Goal: Information Seeking & Learning: Check status

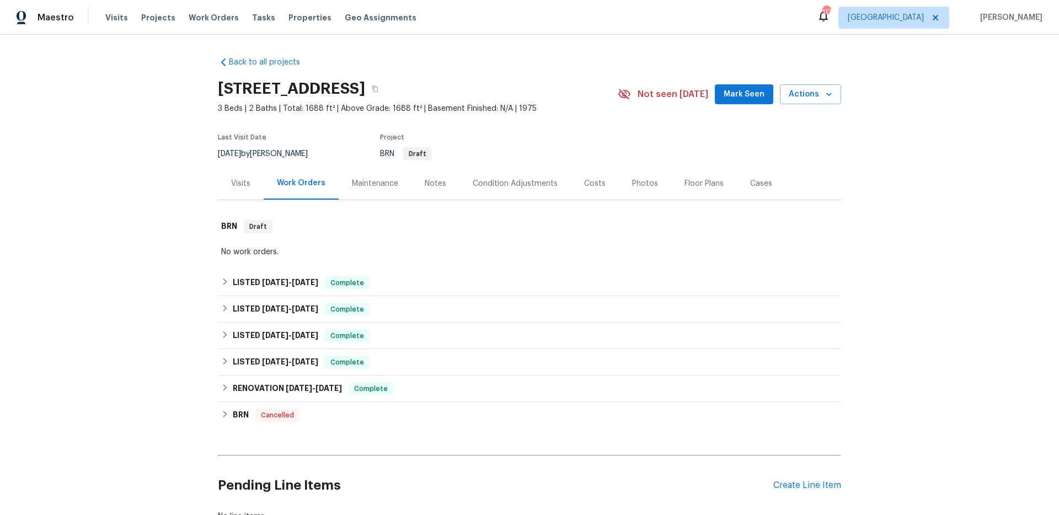
click at [303, 253] on div "No work orders." at bounding box center [529, 252] width 617 height 11
click at [611, 57] on div "Back to all projects 6214 Battery Ln, San Antonio, TX 78233 3 Beds | 2 Baths | …" at bounding box center [529, 289] width 623 height 483
click at [178, 316] on div "Back to all projects 6214 Battery Ln, San Antonio, TX 78233 3 Beds | 2 Baths | …" at bounding box center [529, 275] width 1059 height 481
click at [314, 392] on h6 "RENOVATION 1/30/25 - 2/18/25" at bounding box center [287, 388] width 109 height 13
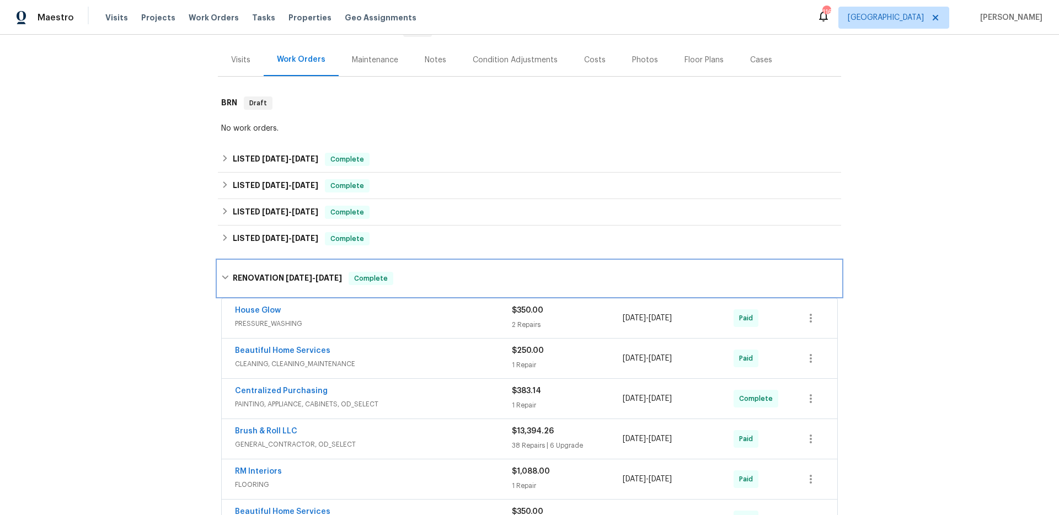
scroll to position [119, 0]
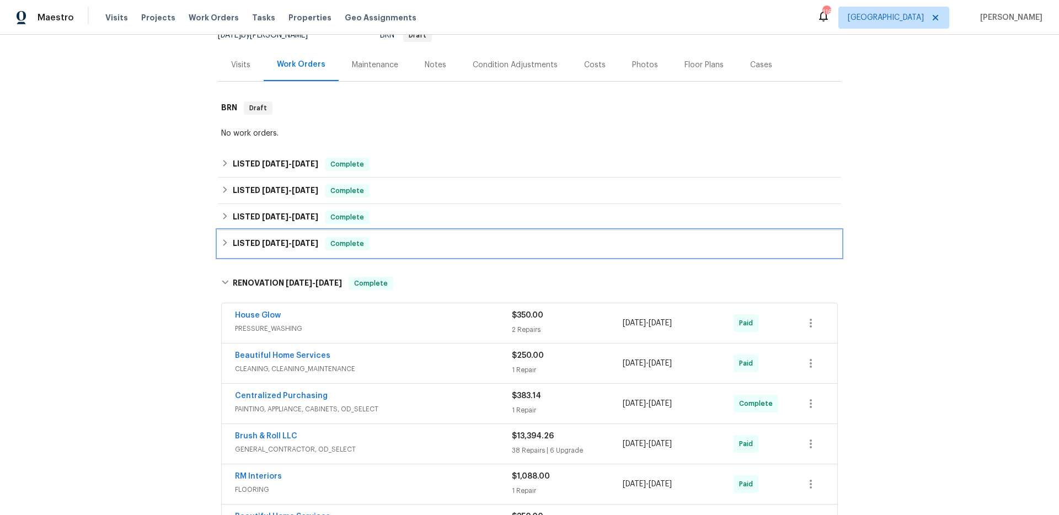
click at [391, 238] on div "LISTED 3/5/25 - 3/6/25 Complete" at bounding box center [529, 243] width 617 height 13
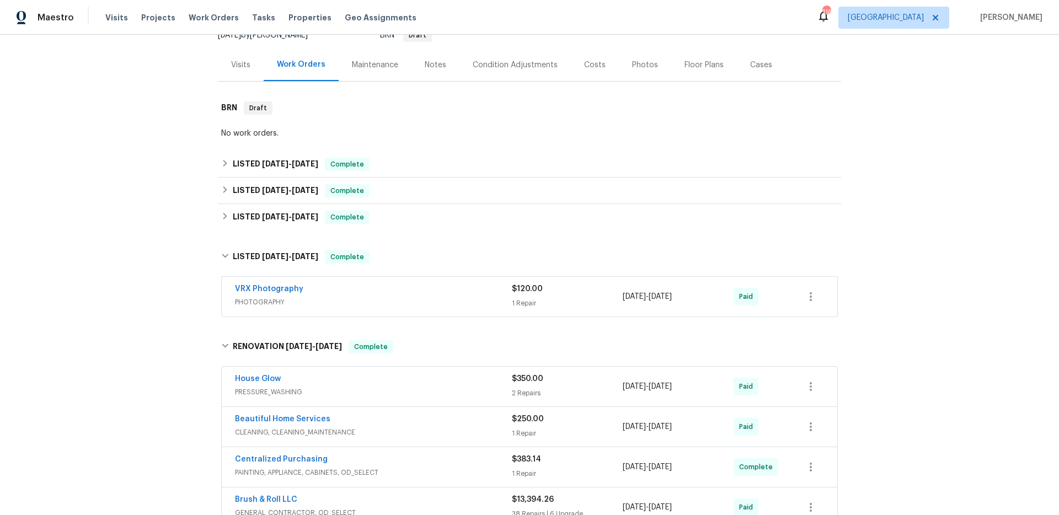
click at [166, 241] on div "Back to all projects 6214 Battery Ln, San Antonio, TX 78233 3 Beds | 2 Baths | …" at bounding box center [529, 275] width 1059 height 481
click at [335, 212] on span "Complete" at bounding box center [347, 217] width 42 height 11
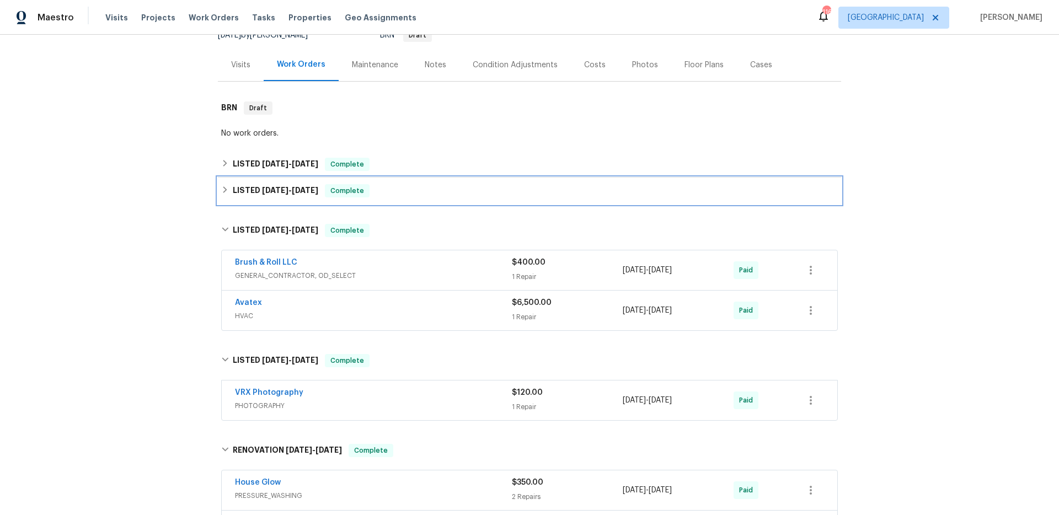
click at [317, 197] on div "LISTED 5/28/25 - 6/3/25 Complete" at bounding box center [529, 190] width 617 height 13
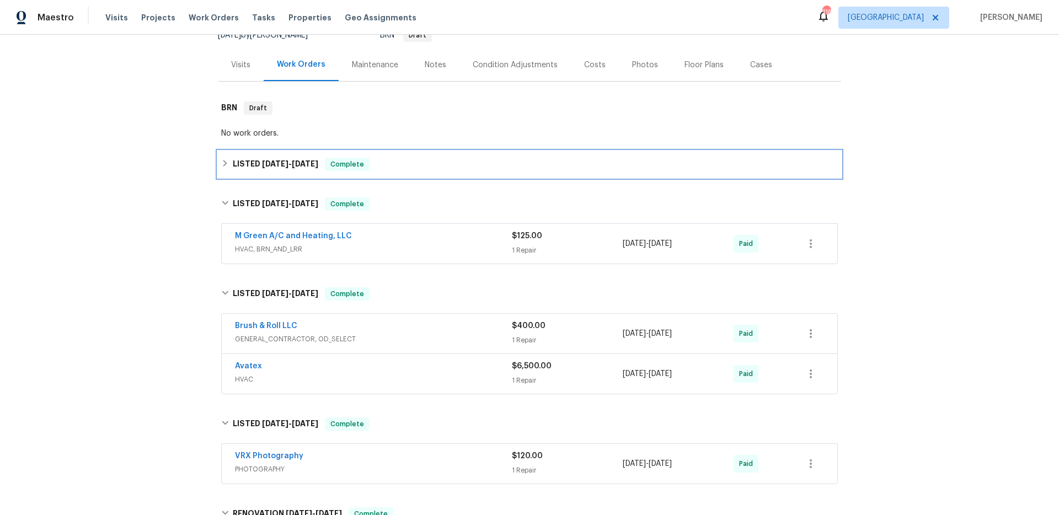
click at [301, 174] on div "LISTED 6/11/25 - 6/14/25 Complete" at bounding box center [529, 164] width 623 height 26
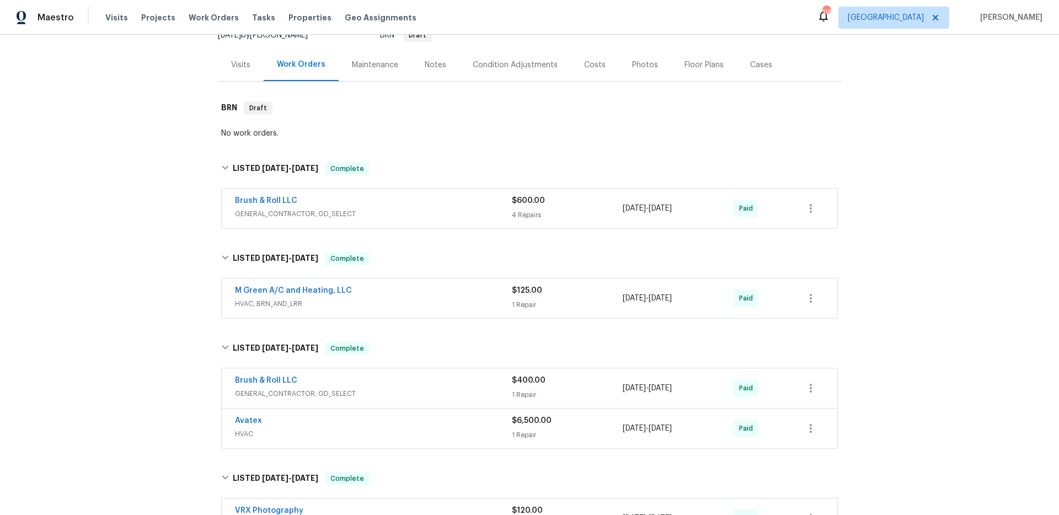
click at [173, 171] on div "Back to all projects 6214 Battery Ln, San Antonio, TX 78233 3 Beds | 2 Baths | …" at bounding box center [529, 275] width 1059 height 481
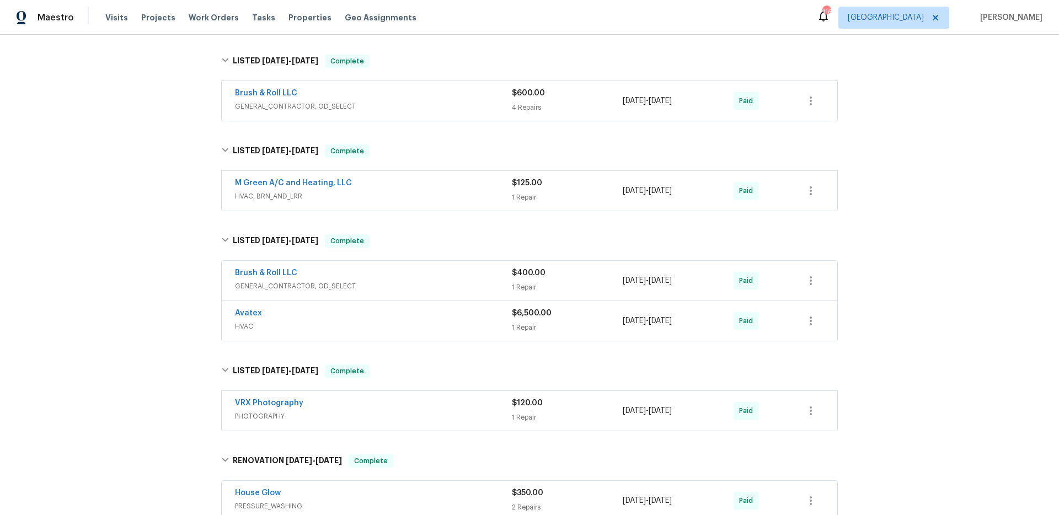
scroll to position [227, 0]
click at [423, 188] on div "M Green A/C and Heating, LLC" at bounding box center [373, 183] width 277 height 13
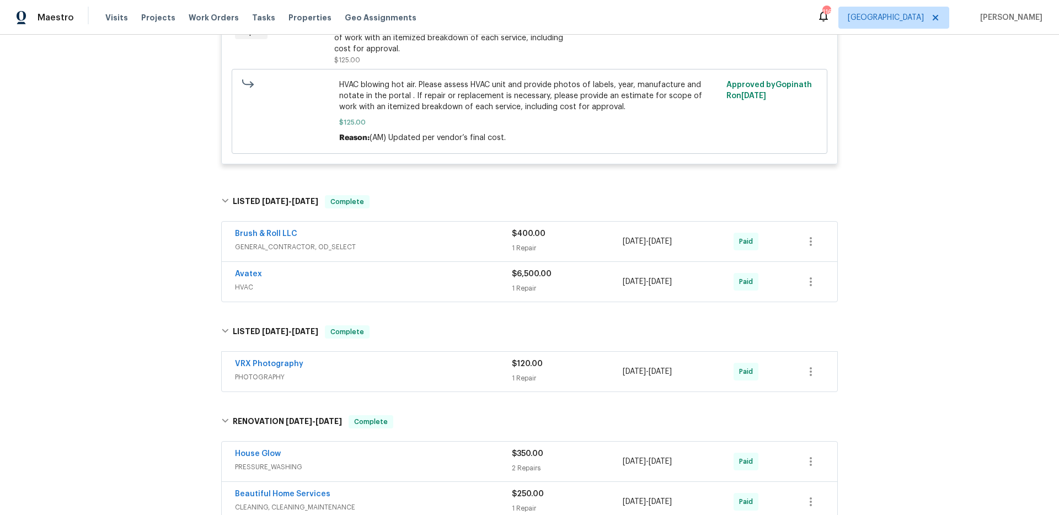
scroll to position [474, 0]
click at [319, 291] on span "HVAC" at bounding box center [373, 286] width 277 height 11
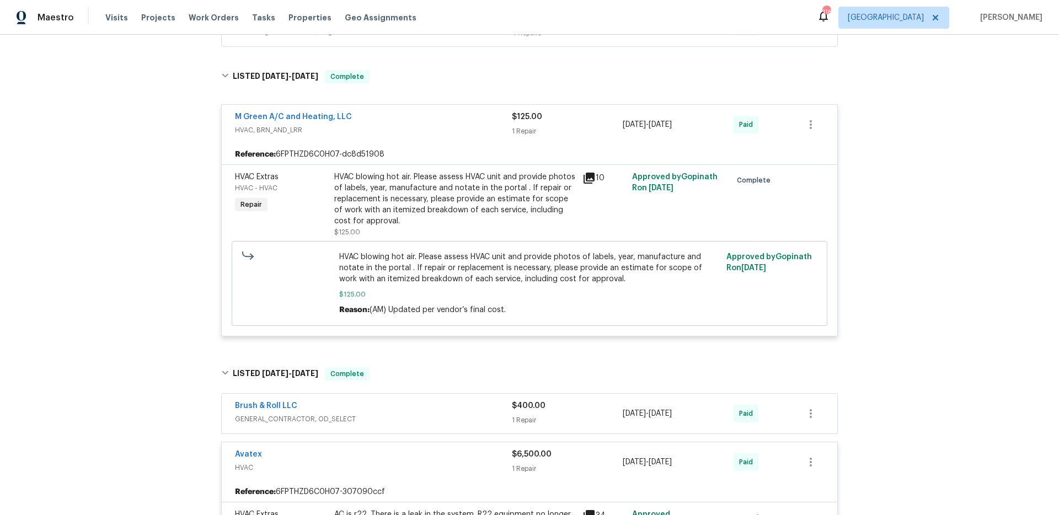
scroll to position [269, 0]
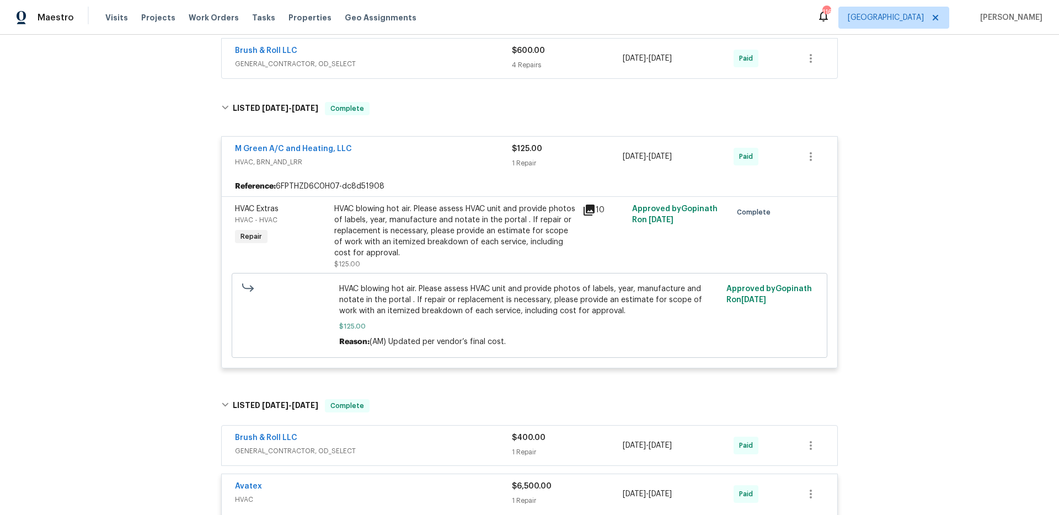
click at [310, 145] on span "M Green A/C and Heating, LLC" at bounding box center [293, 148] width 117 height 11
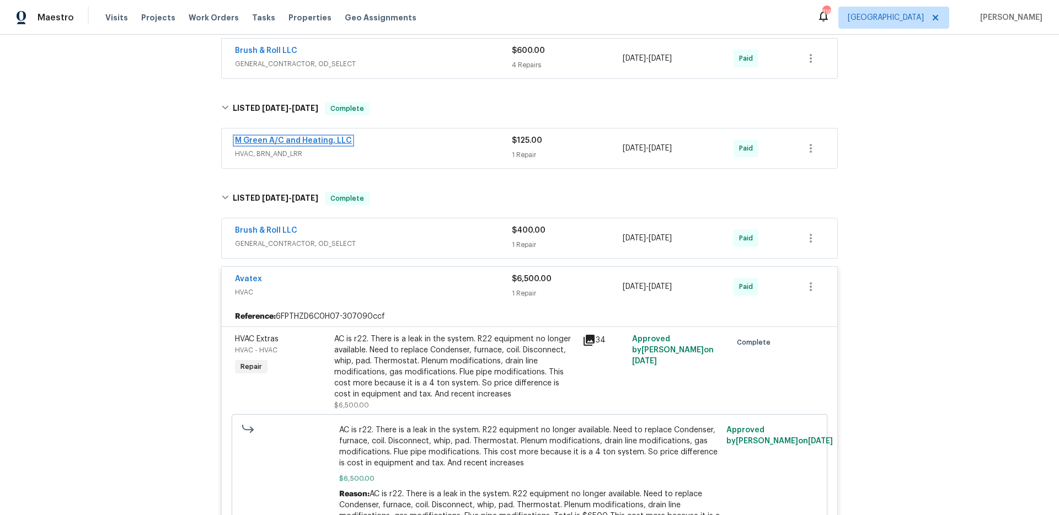
click at [305, 143] on link "M Green A/C and Heating, LLC" at bounding box center [293, 141] width 117 height 8
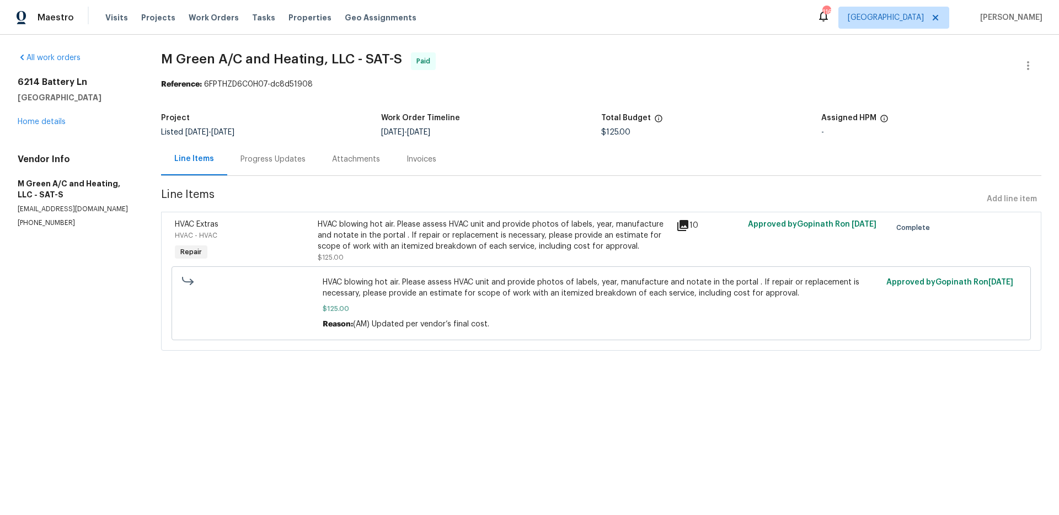
click at [259, 173] on section "M Green A/C and Heating, LLC - SAT-S Paid Reference: 6FPTHZD6C0H07-dc8d51908 Pr…" at bounding box center [601, 208] width 881 height 312
click at [260, 169] on div "Progress Updates" at bounding box center [273, 159] width 92 height 33
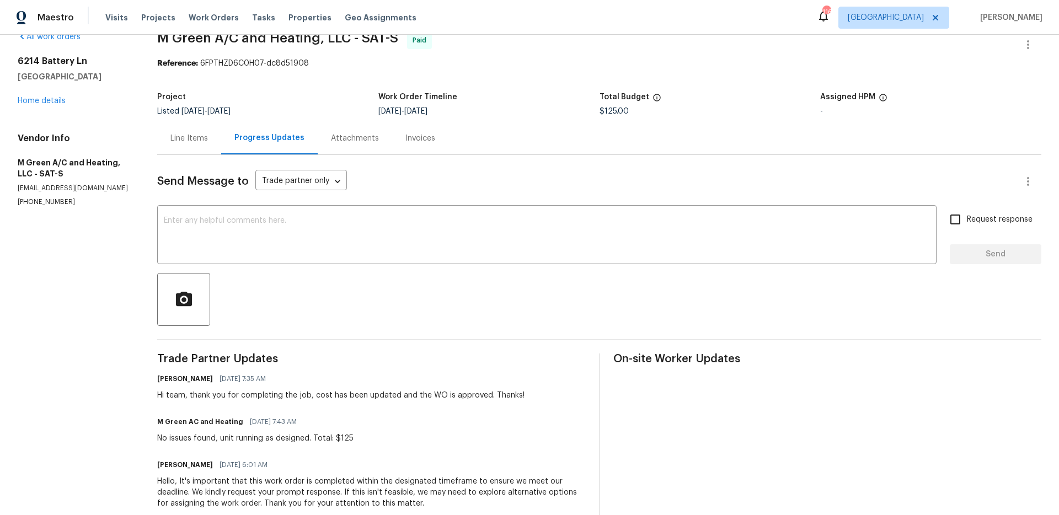
scroll to position [4, 0]
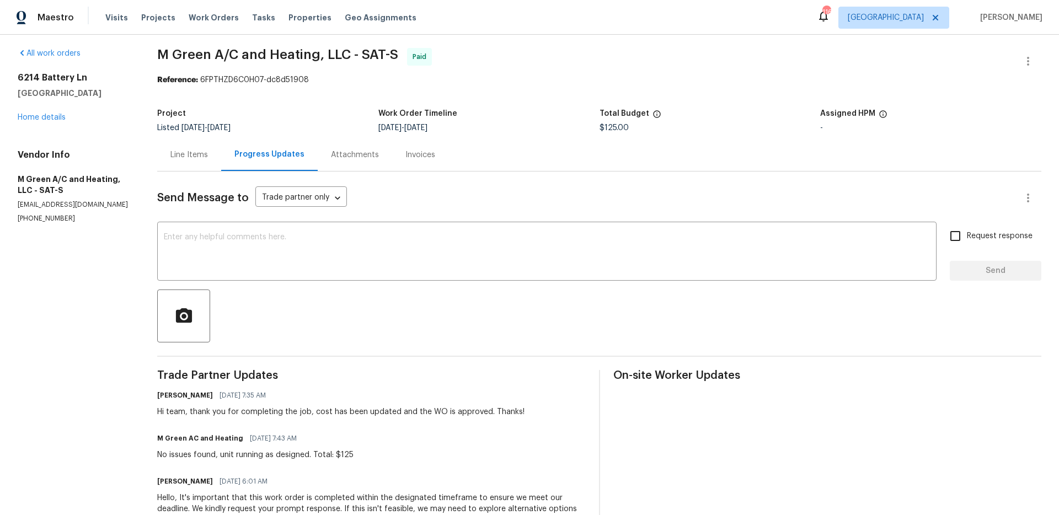
click at [98, 313] on section "All work orders 6214 Battery Ln San Antonio, TX 78233 Home details Vendor Info …" at bounding box center [74, 390] width 113 height 685
click at [339, 110] on div "Project" at bounding box center [267, 117] width 221 height 14
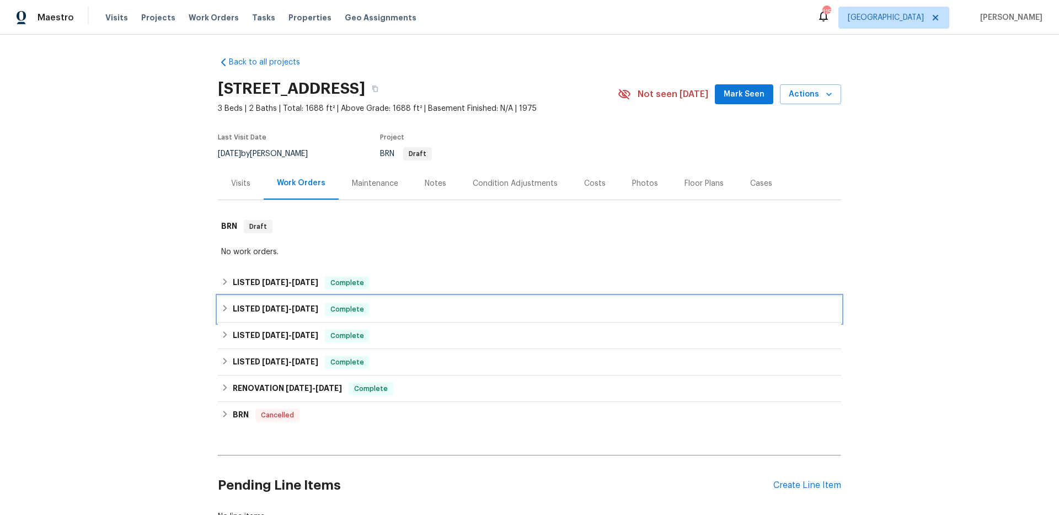
click at [313, 306] on span "6/3/25" at bounding box center [305, 309] width 26 height 8
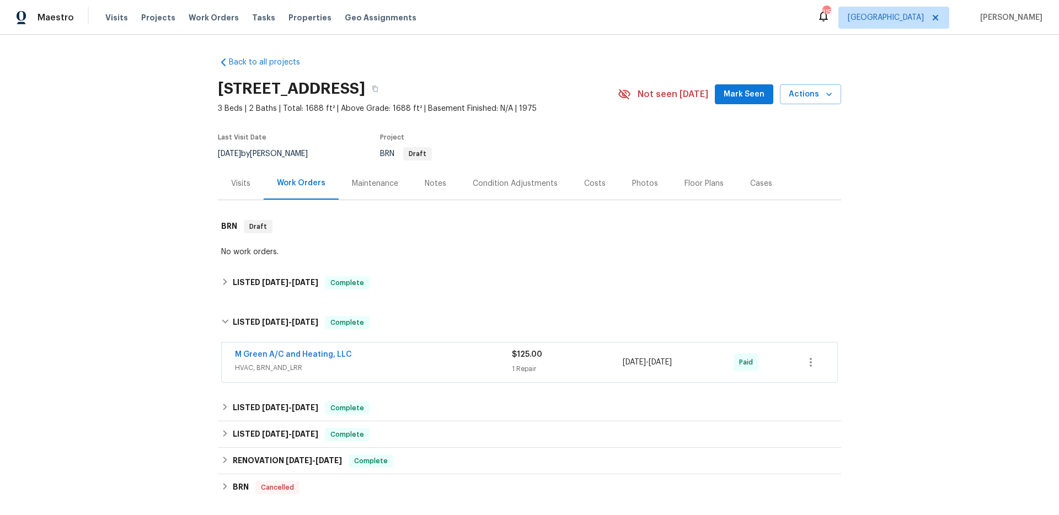
click at [396, 364] on span "HVAC, BRN_AND_LRR" at bounding box center [373, 367] width 277 height 11
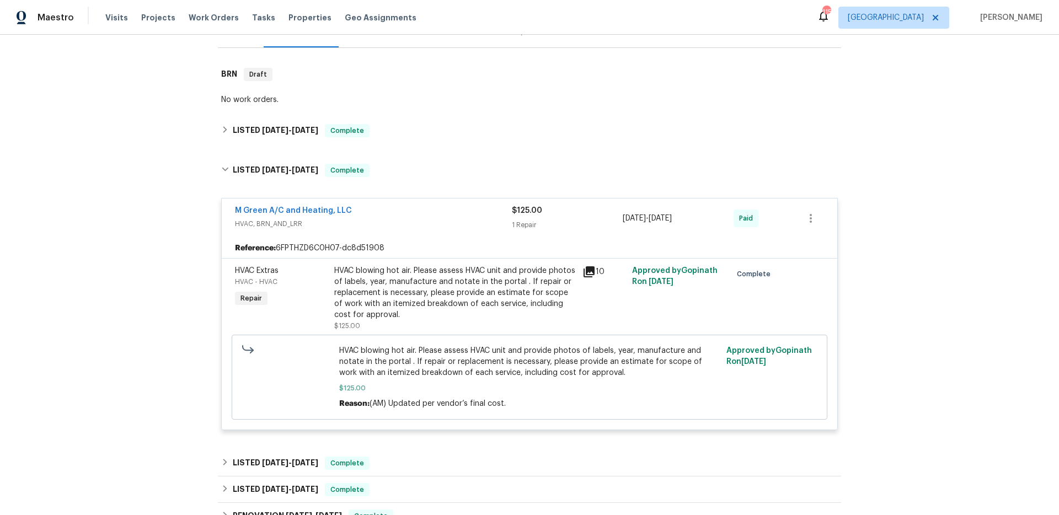
scroll to position [153, 0]
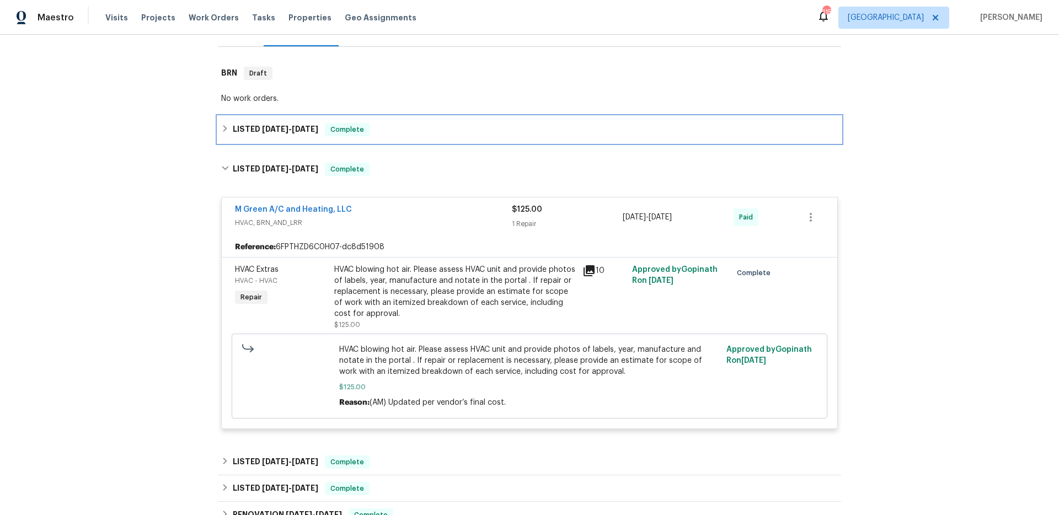
click at [365, 136] on div "Complete" at bounding box center [347, 129] width 45 height 13
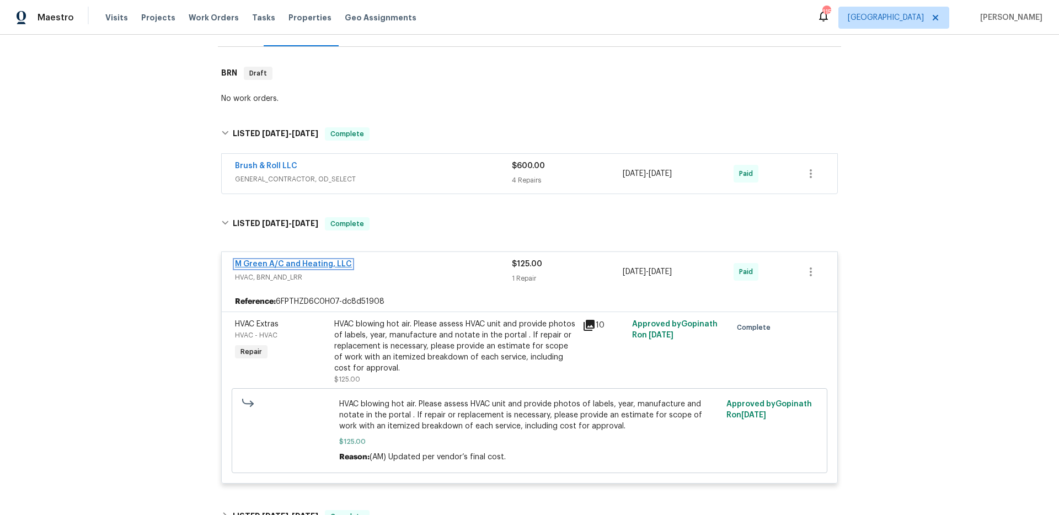
click at [276, 262] on link "M Green A/C and Heating, LLC" at bounding box center [293, 264] width 117 height 8
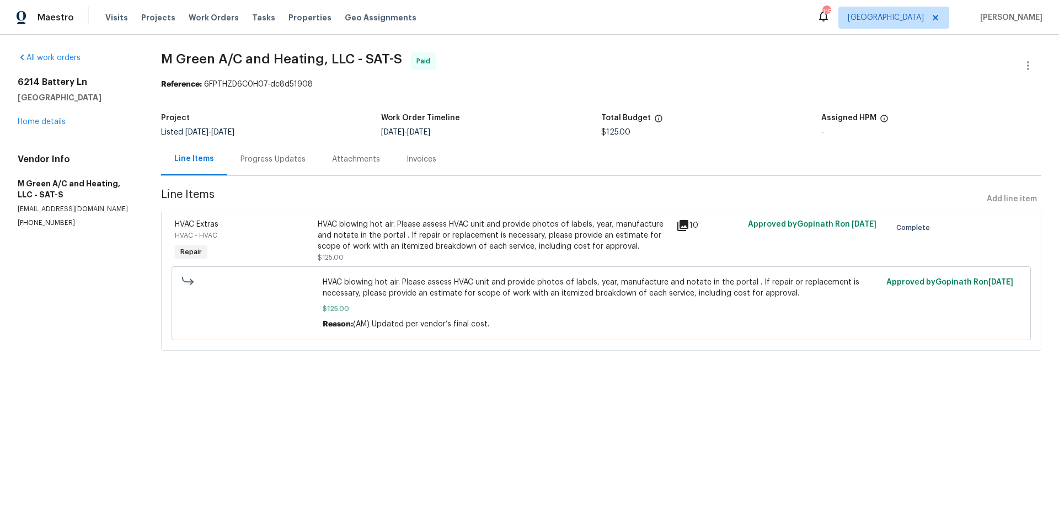
click at [259, 162] on div "Progress Updates" at bounding box center [273, 159] width 65 height 11
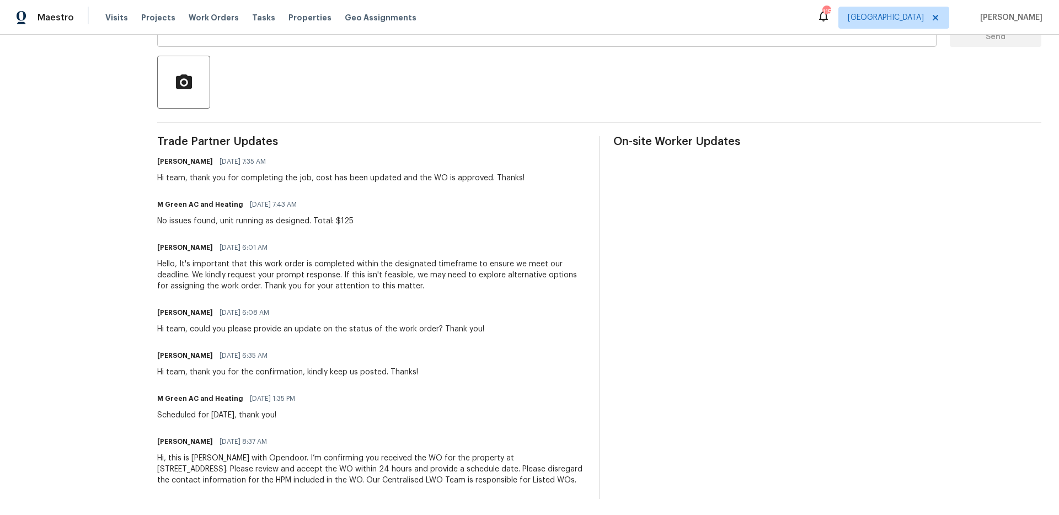
scroll to position [248, 0]
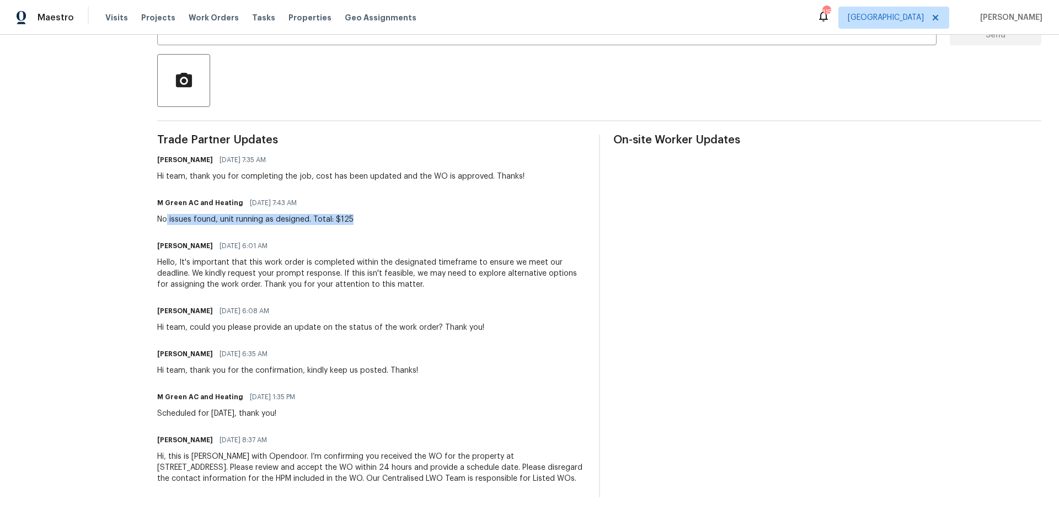
drag, startPoint x: 168, startPoint y: 211, endPoint x: 350, endPoint y: 215, distance: 182.7
click at [350, 215] on div "No issues found, unit running as designed. Total: $125" at bounding box center [255, 219] width 196 height 11
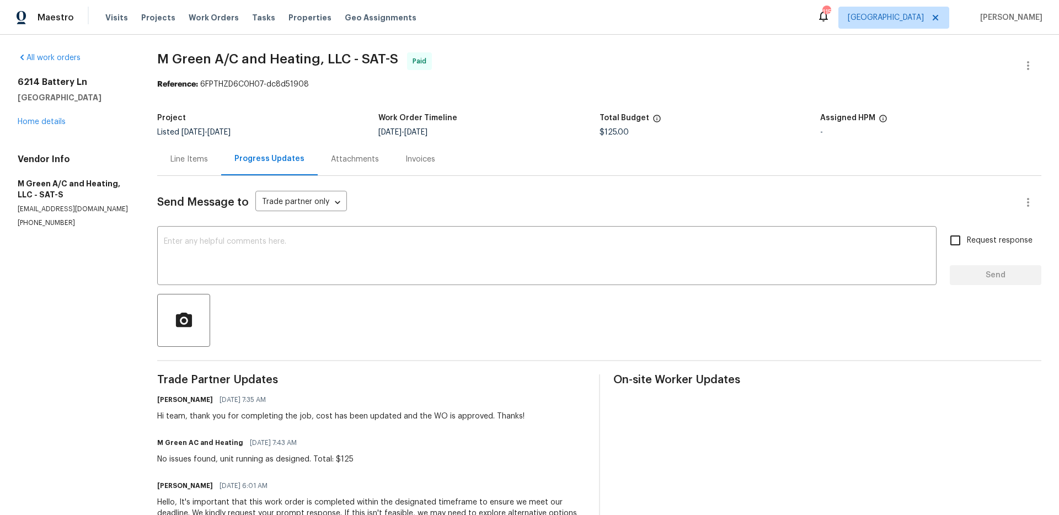
click at [369, 214] on div "Send Message to Trade partner only Trade partner only ​" at bounding box center [586, 202] width 858 height 26
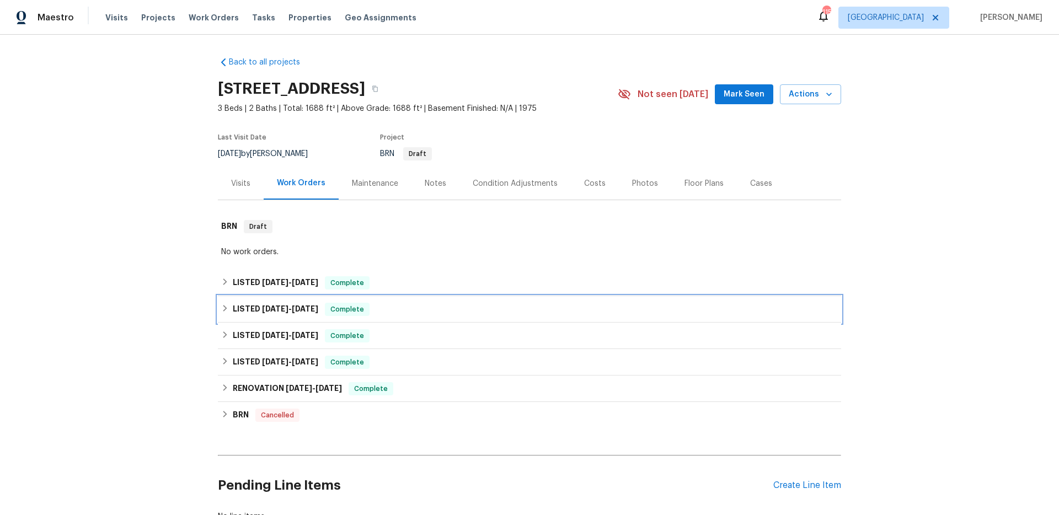
click at [362, 312] on span "Complete" at bounding box center [347, 309] width 42 height 11
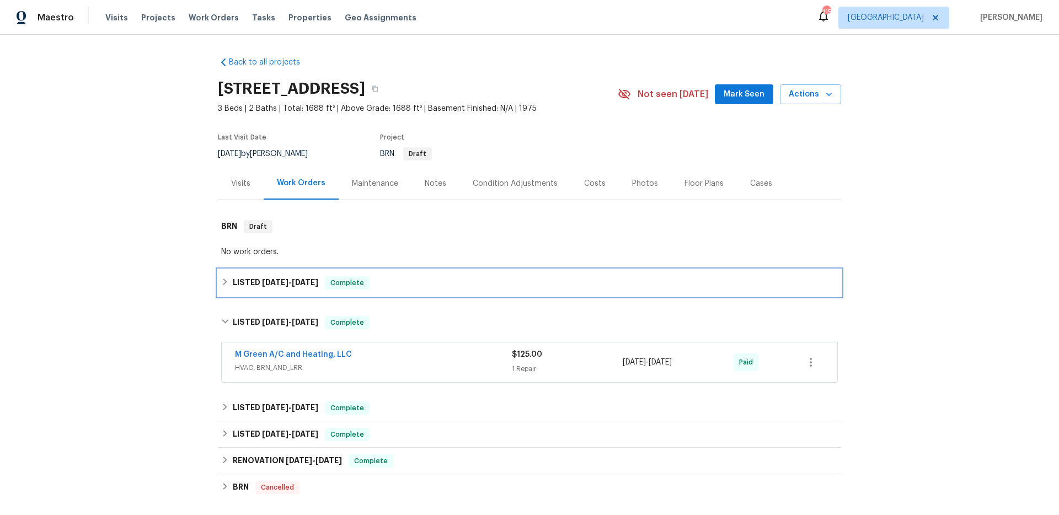
click at [403, 287] on div "LISTED 6/11/25 - 6/14/25 Complete" at bounding box center [529, 282] width 617 height 13
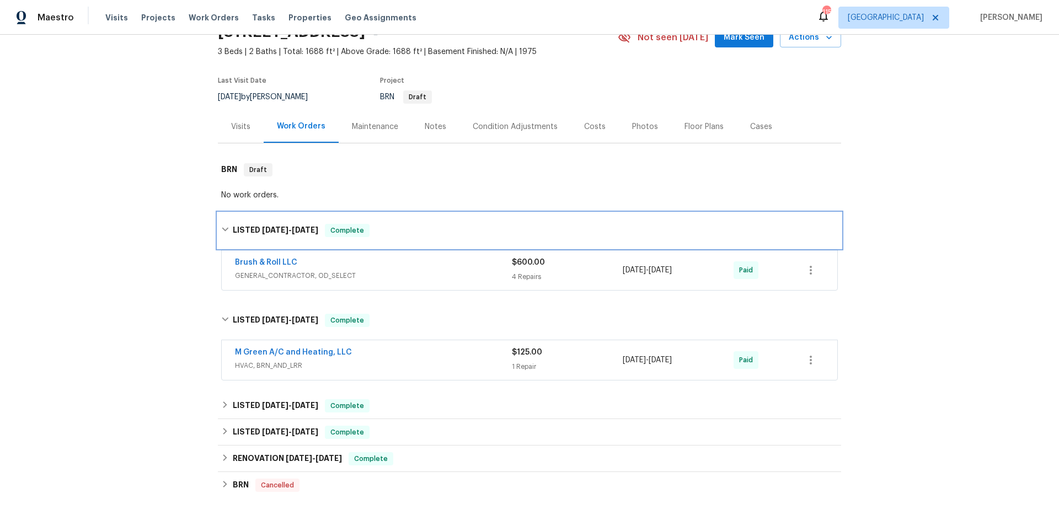
scroll to position [61, 0]
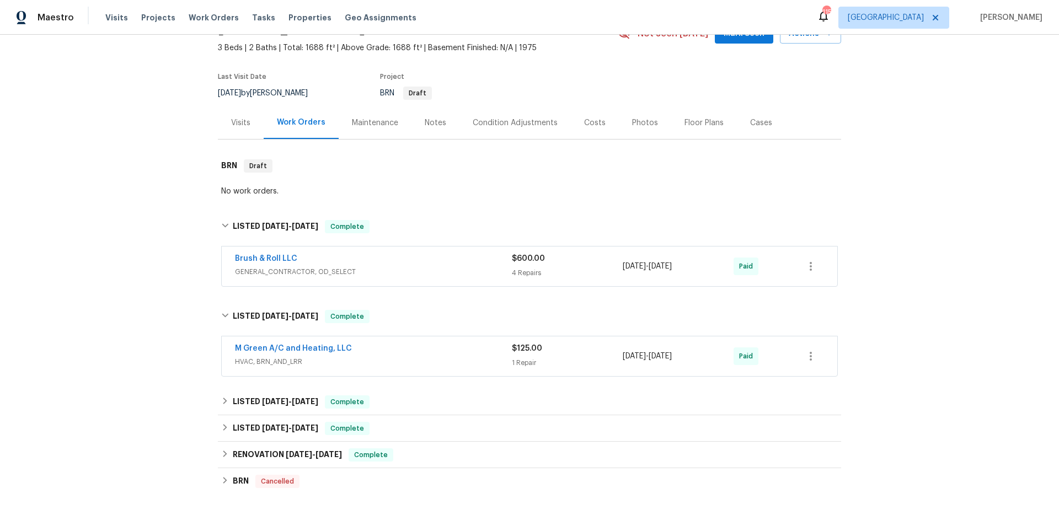
click at [360, 262] on div "Brush & Roll LLC" at bounding box center [373, 259] width 277 height 13
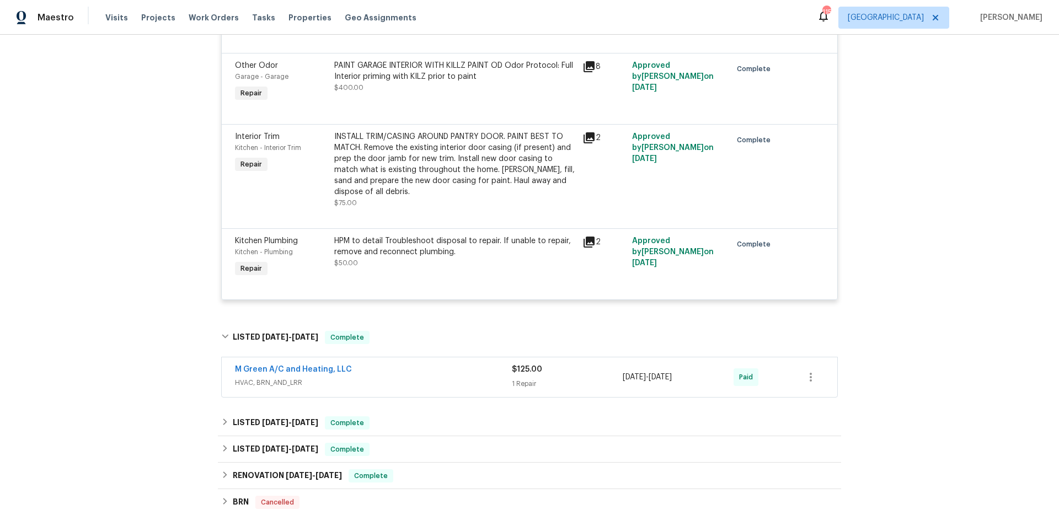
scroll to position [408, 0]
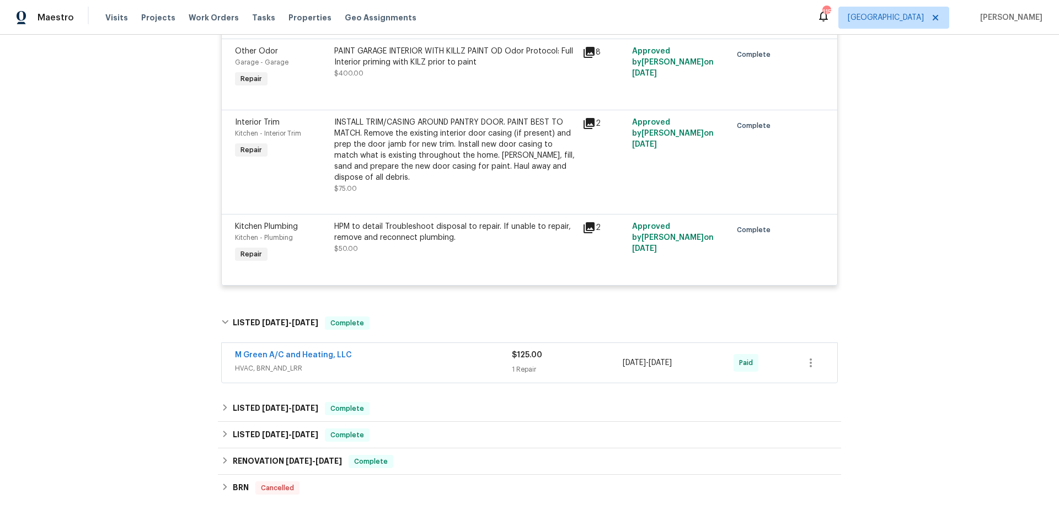
click at [399, 363] on span "HVAC, BRN_AND_LRR" at bounding box center [373, 368] width 277 height 11
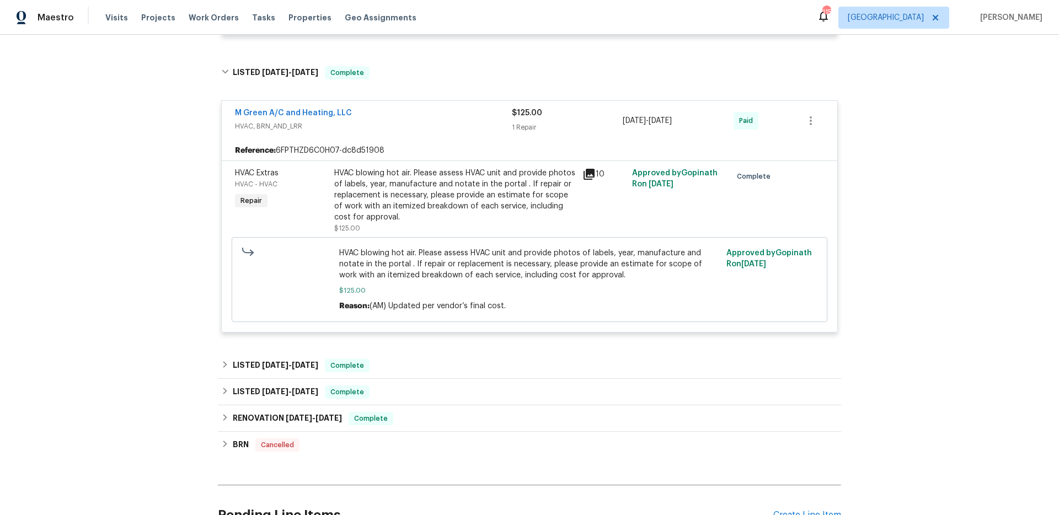
scroll to position [675, 0]
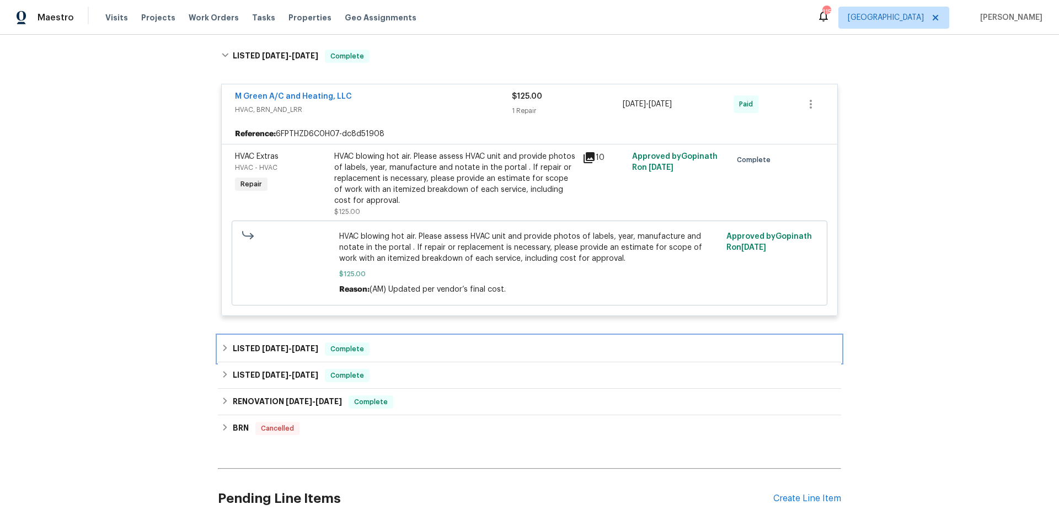
click at [392, 336] on div "LISTED 4/14/25 - 5/7/25 Complete" at bounding box center [529, 349] width 623 height 26
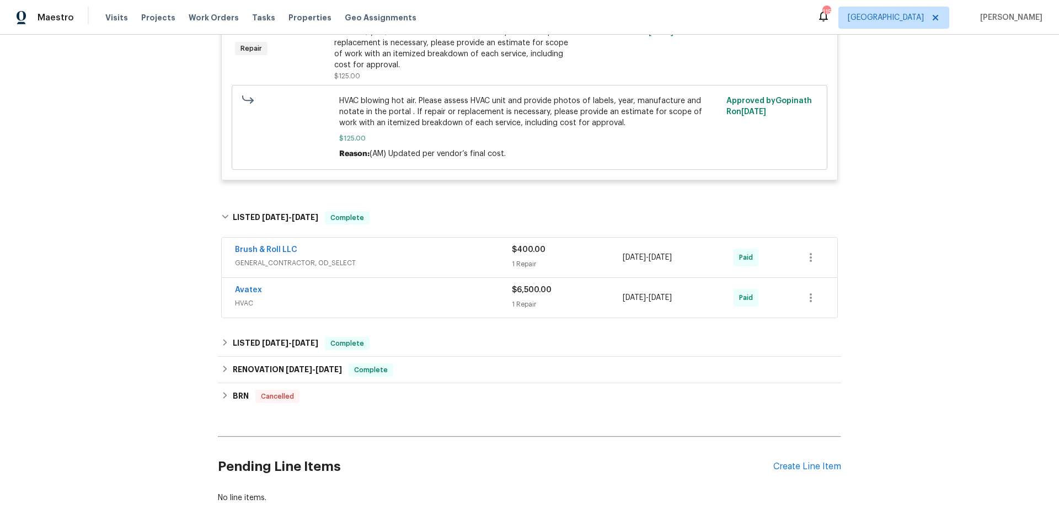
scroll to position [873, 0]
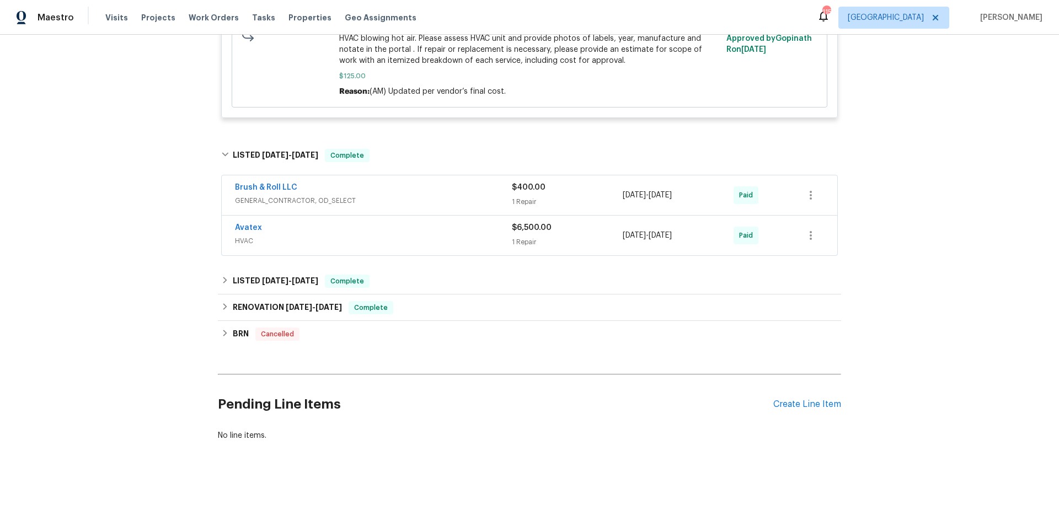
click at [187, 217] on div "Back to all projects 6214 Battery Ln, San Antonio, TX 78233 3 Beds | 2 Baths | …" at bounding box center [529, 275] width 1059 height 481
drag, startPoint x: 285, startPoint y: 268, endPoint x: 262, endPoint y: 268, distance: 22.6
click at [284, 277] on span "3/5/25 - 3/6/25" at bounding box center [290, 281] width 56 height 8
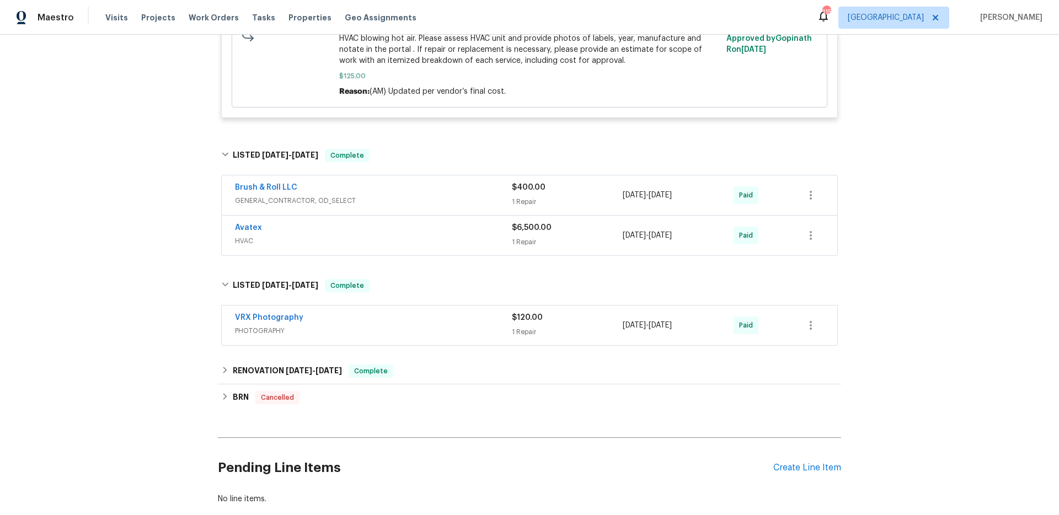
click at [134, 215] on div "Back to all projects 6214 Battery Ln, San Antonio, TX 78233 3 Beds | 2 Baths | …" at bounding box center [529, 275] width 1059 height 481
click at [371, 246] on div "Avatex HVAC $6,500.00 1 Repair 4/21/2025 - 4/25/2025 Paid" at bounding box center [529, 235] width 617 height 41
click at [350, 222] on div "Avatex" at bounding box center [373, 228] width 277 height 13
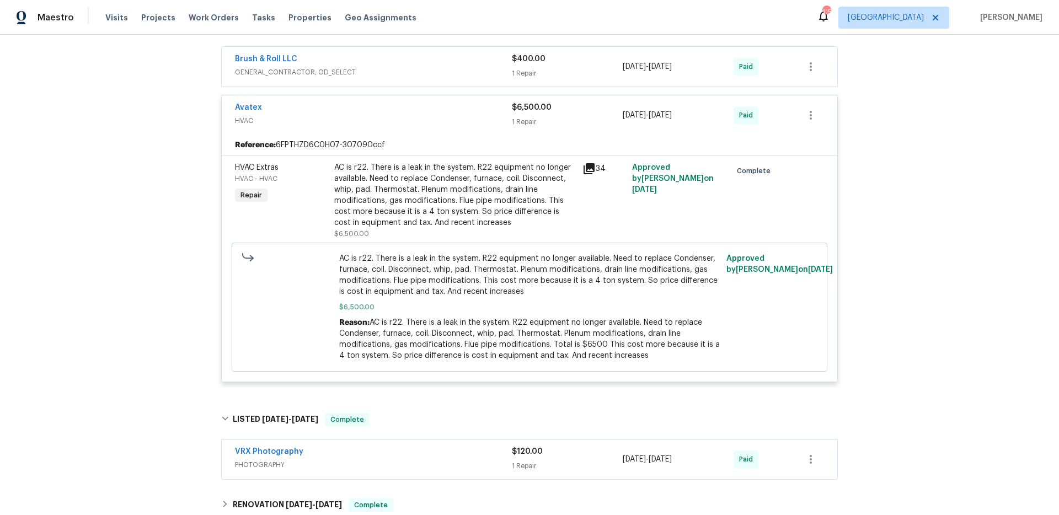
scroll to position [918, 0]
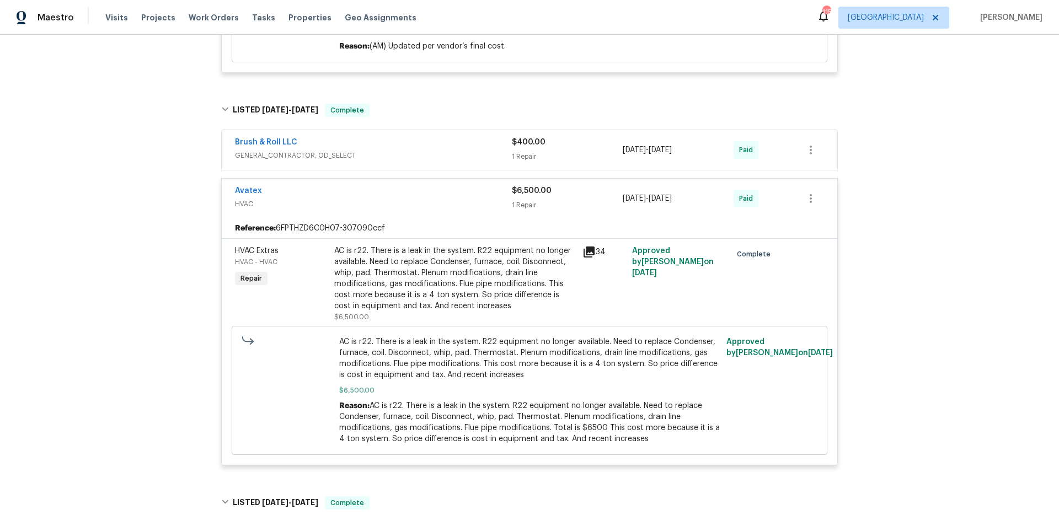
click at [254, 179] on div "Avatex HVAC $6,500.00 1 Repair 4/21/2025 - 4/25/2025 Paid" at bounding box center [530, 199] width 616 height 40
click at [239, 187] on link "Avatex" at bounding box center [248, 191] width 27 height 8
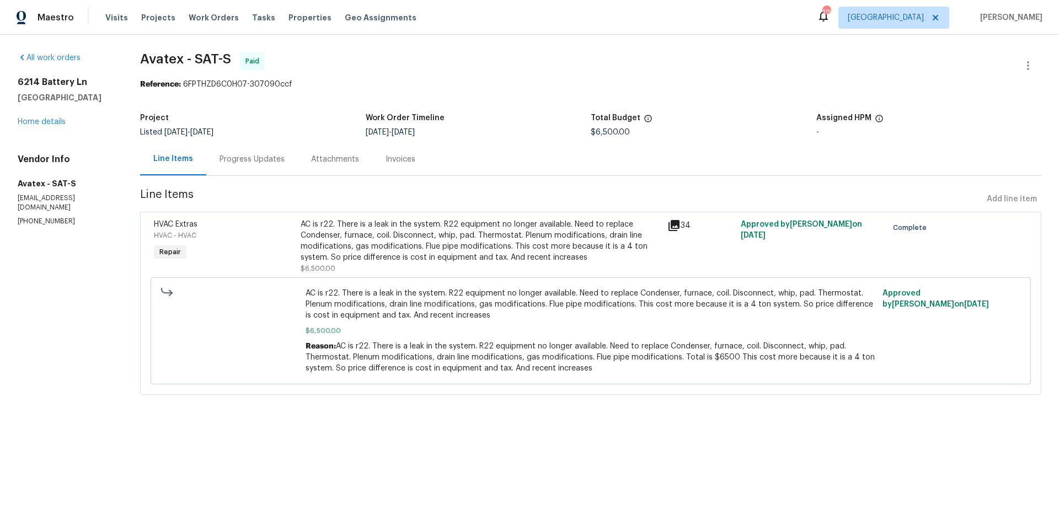
click at [248, 151] on div "Progress Updates" at bounding box center [252, 159] width 92 height 33
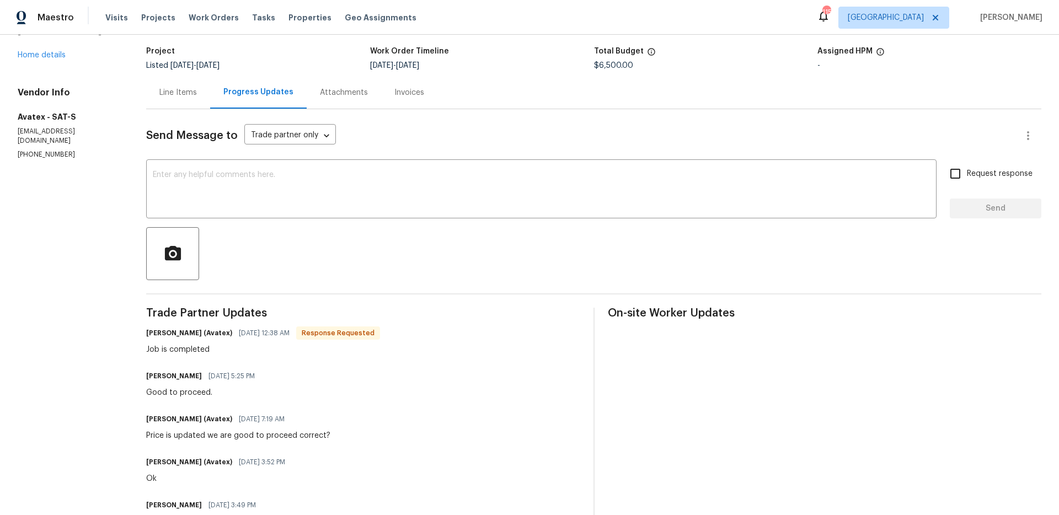
scroll to position [37, 0]
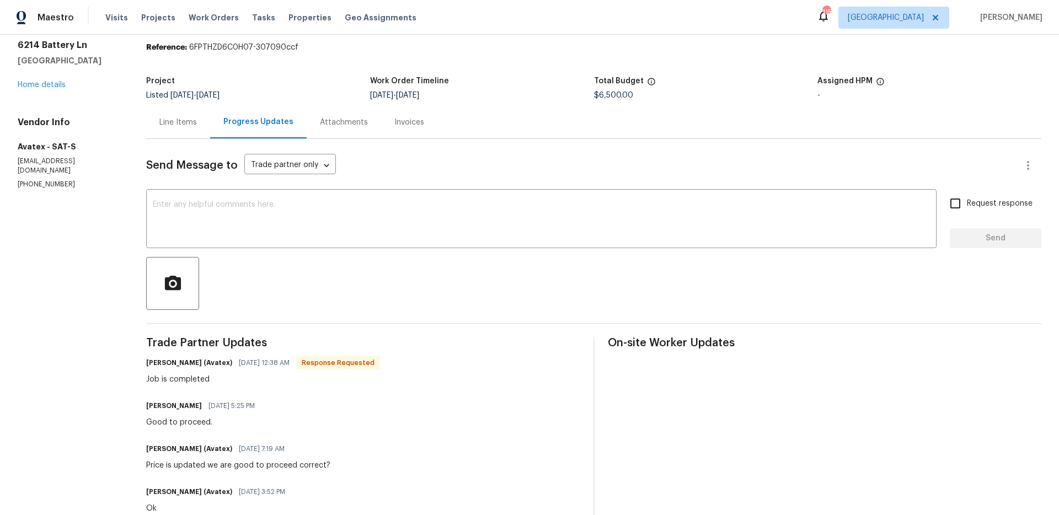
click at [330, 125] on div "Attachments" at bounding box center [344, 122] width 48 height 11
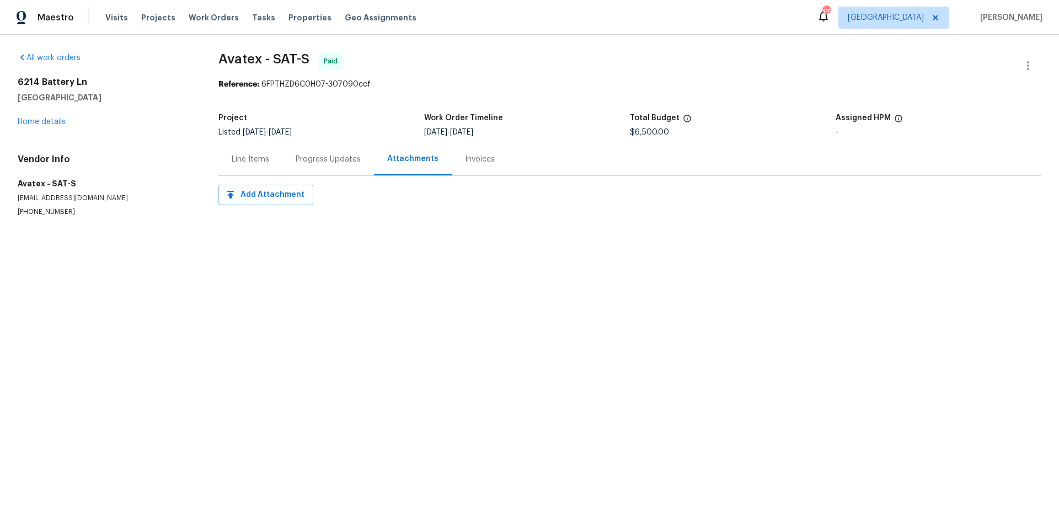
click at [309, 159] on div "Progress Updates" at bounding box center [328, 159] width 65 height 11
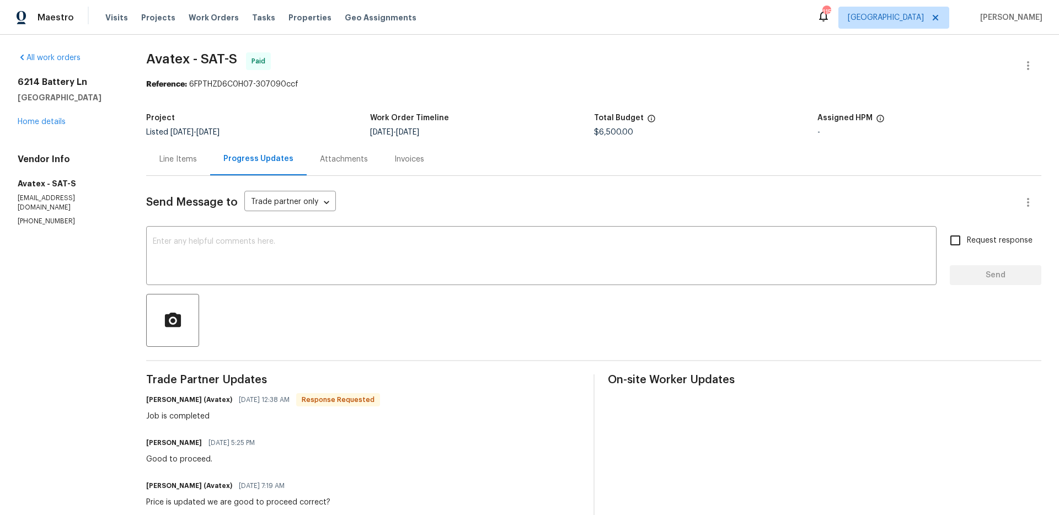
click at [177, 166] on div "Line Items" at bounding box center [178, 159] width 64 height 33
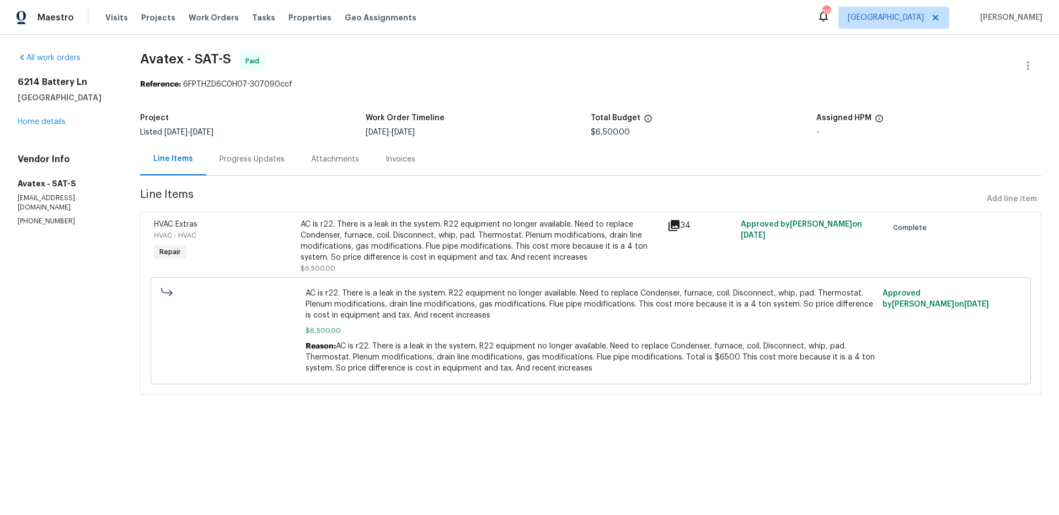
click at [231, 169] on div "Progress Updates" at bounding box center [252, 159] width 92 height 33
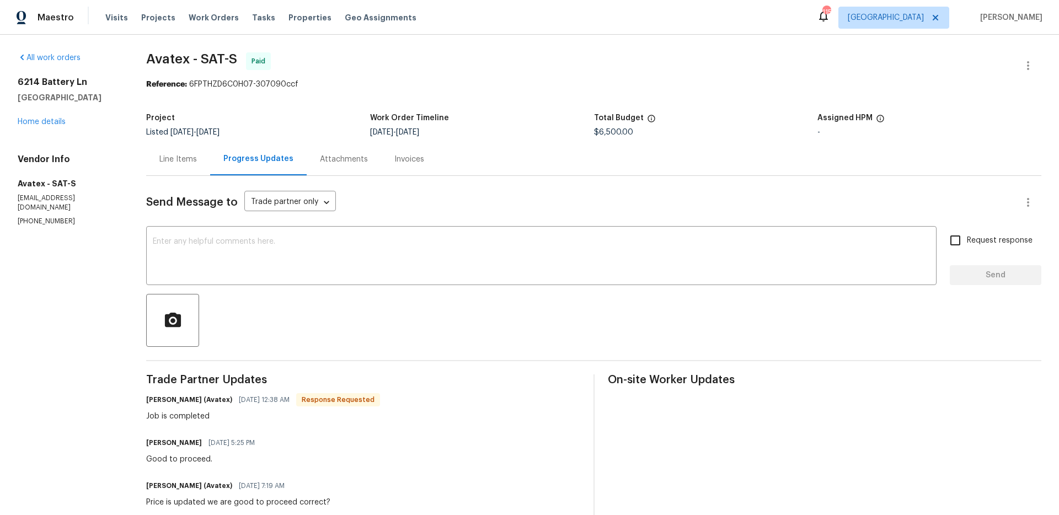
click at [509, 116] on div "Work Order Timeline" at bounding box center [482, 121] width 224 height 14
click at [516, 106] on section "Avatex - SAT-S Paid Reference: 6FPTHZD6C0H07-307090ccf Project Listed 4/14/2025…" at bounding box center [593, 453] width 895 height 803
click at [521, 100] on section "Avatex - SAT-S Paid Reference: 6FPTHZD6C0H07-307090ccf Project Listed 4/14/2025…" at bounding box center [593, 453] width 895 height 803
click at [584, 67] on span "Avatex - SAT-S Paid" at bounding box center [580, 65] width 869 height 26
click at [174, 162] on div "Line Items" at bounding box center [178, 159] width 38 height 11
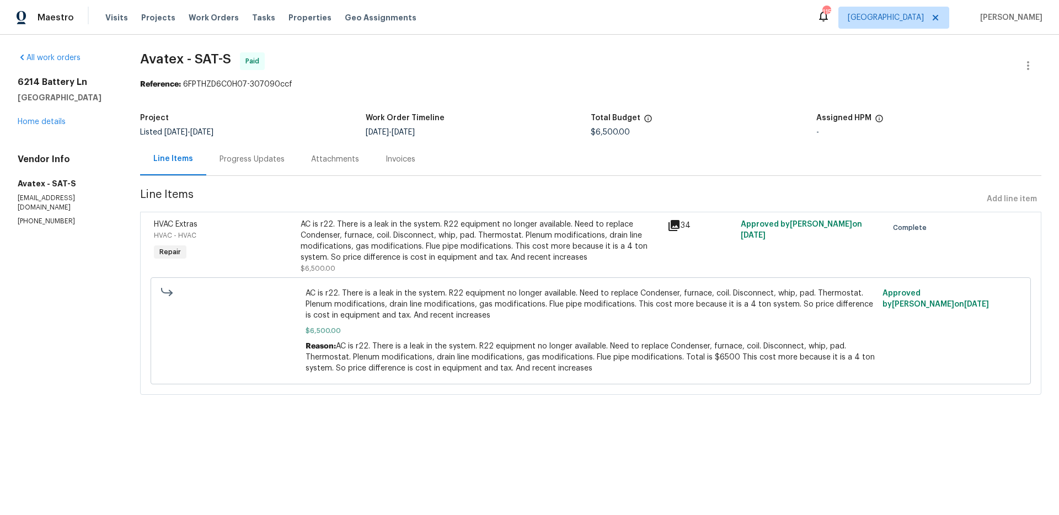
click at [668, 220] on icon at bounding box center [674, 225] width 13 height 13
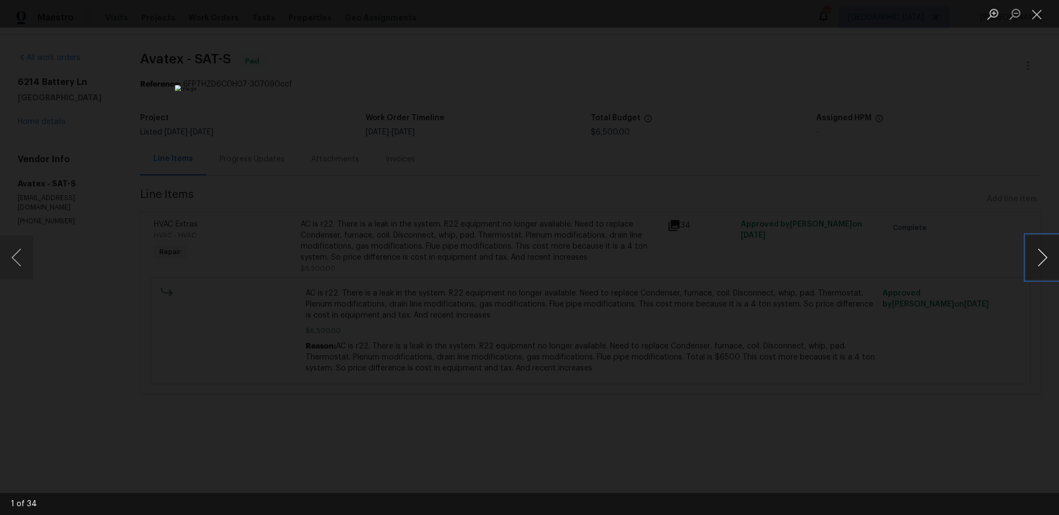
click at [1044, 259] on button "Next image" at bounding box center [1042, 258] width 33 height 44
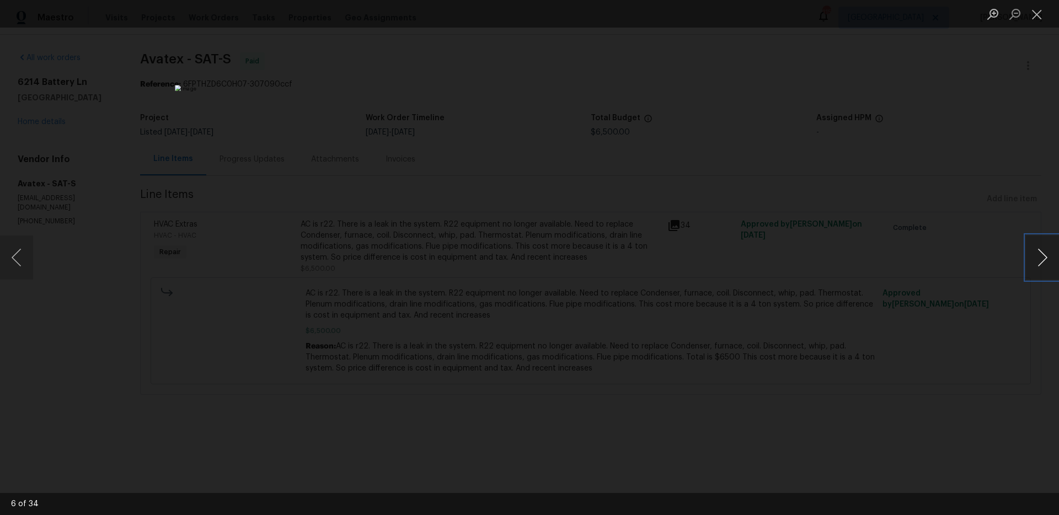
click at [1044, 259] on button "Next image" at bounding box center [1042, 258] width 33 height 44
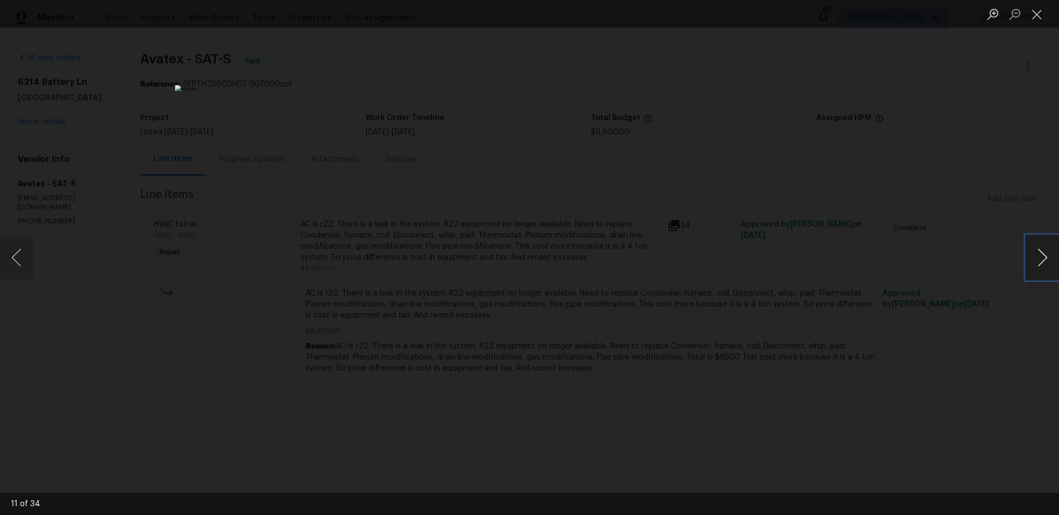
click at [1044, 259] on button "Next image" at bounding box center [1042, 258] width 33 height 44
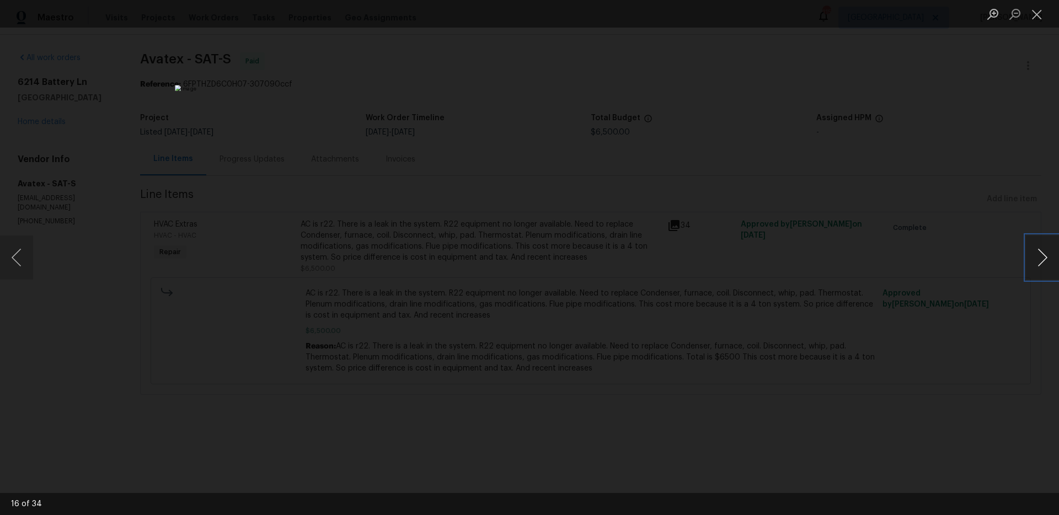
click at [1044, 259] on button "Next image" at bounding box center [1042, 258] width 33 height 44
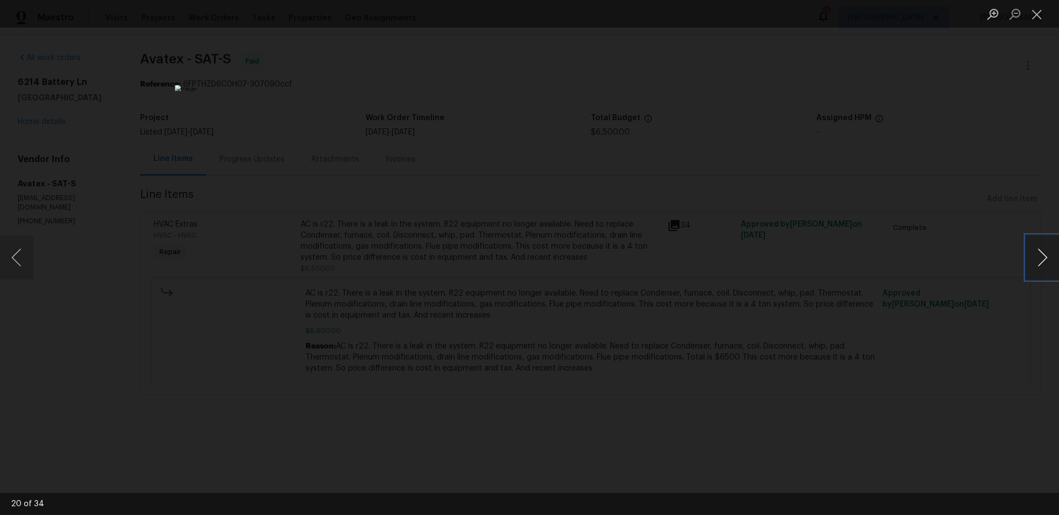
click at [1044, 259] on button "Next image" at bounding box center [1042, 258] width 33 height 44
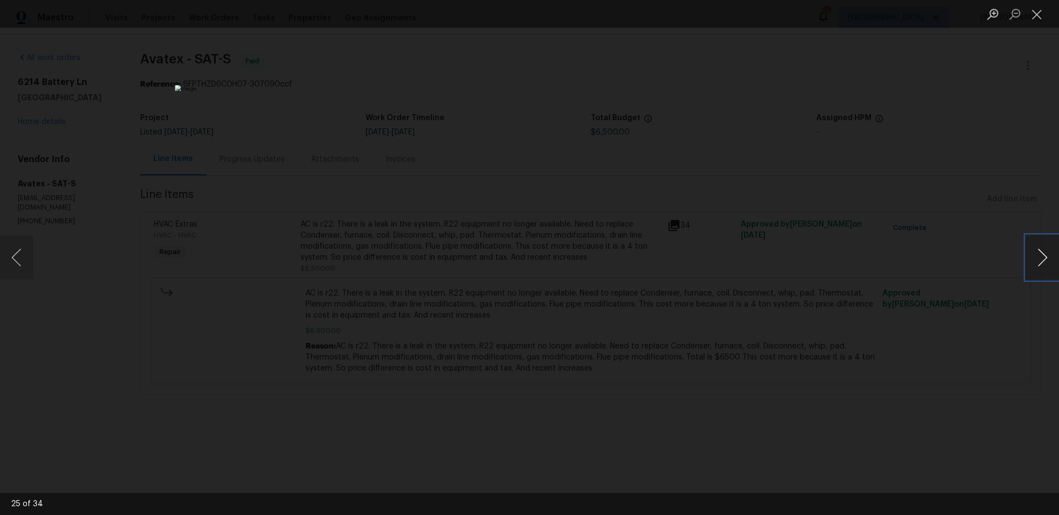
click at [1044, 259] on button "Next image" at bounding box center [1042, 258] width 33 height 44
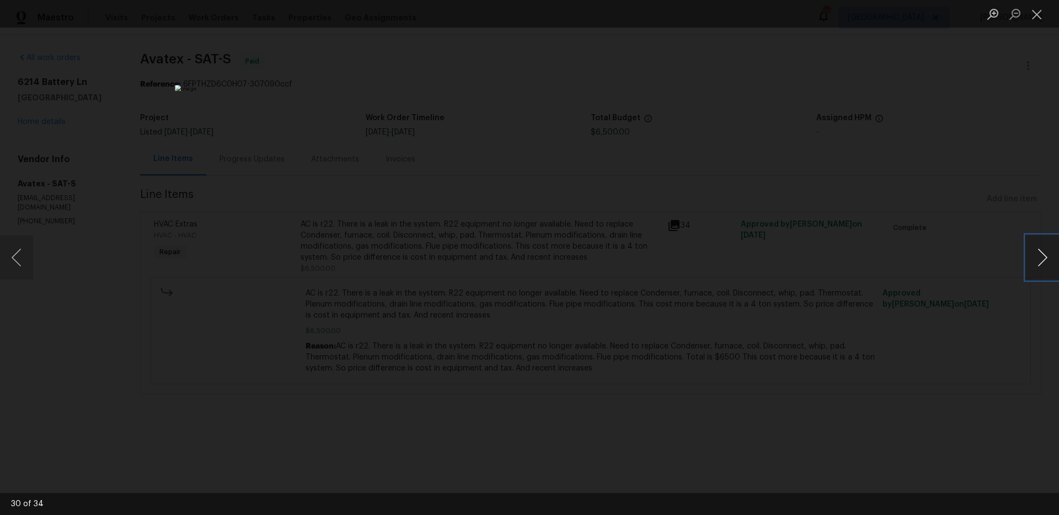
click at [1044, 259] on button "Next image" at bounding box center [1042, 258] width 33 height 44
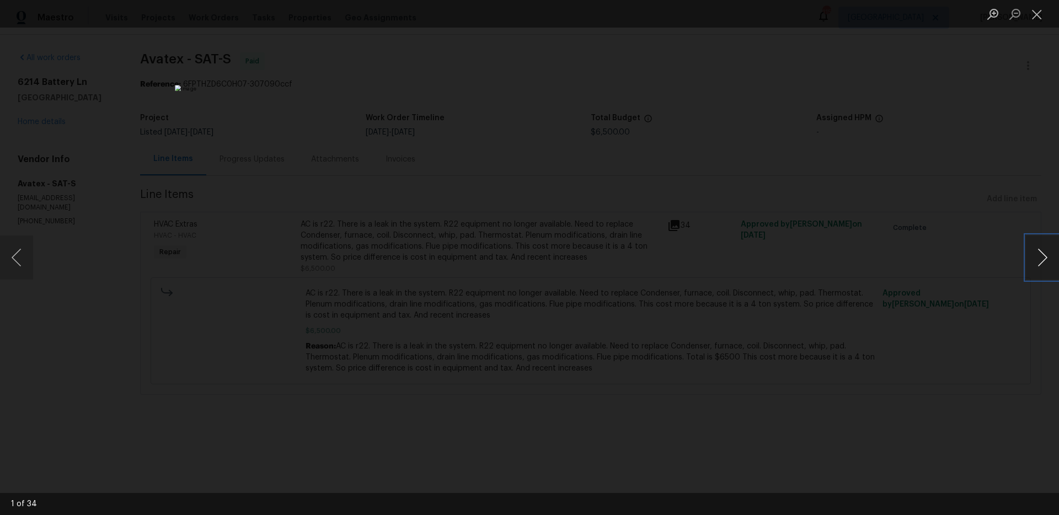
click at [1044, 259] on button "Next image" at bounding box center [1042, 258] width 33 height 44
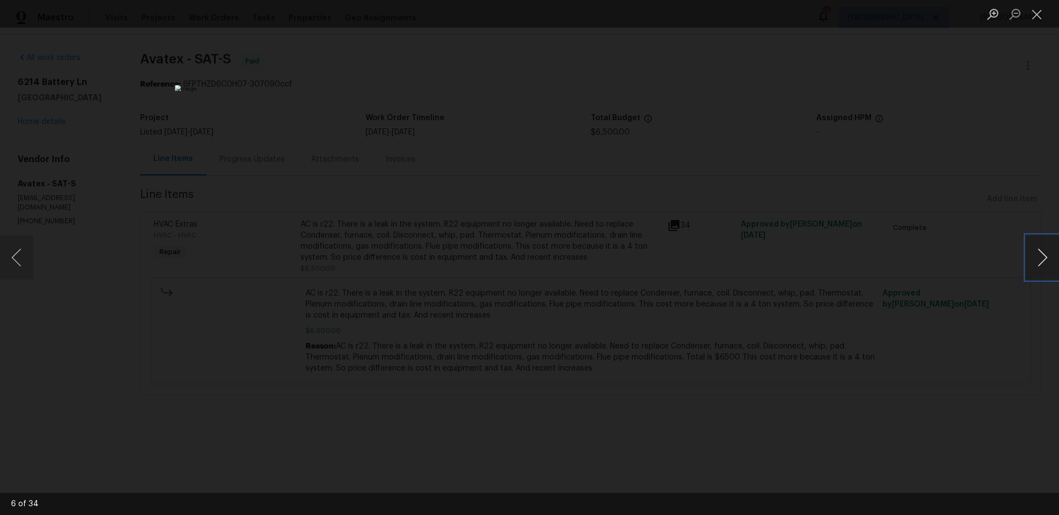
click at [1044, 259] on button "Next image" at bounding box center [1042, 258] width 33 height 44
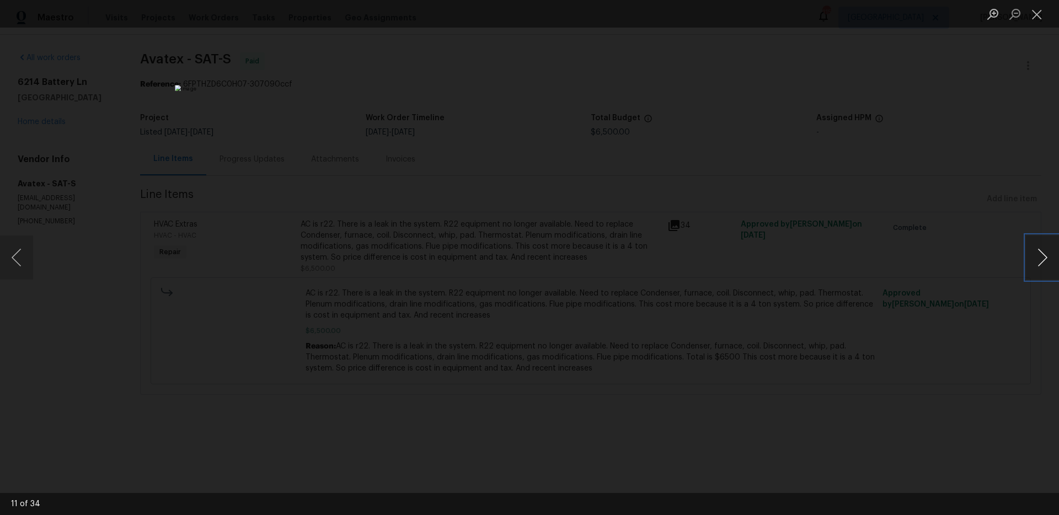
click at [1044, 259] on button "Next image" at bounding box center [1042, 258] width 33 height 44
click at [8, 258] on button "Previous image" at bounding box center [16, 258] width 33 height 44
click at [1026, 247] on div "Lightbox" at bounding box center [529, 257] width 1059 height 515
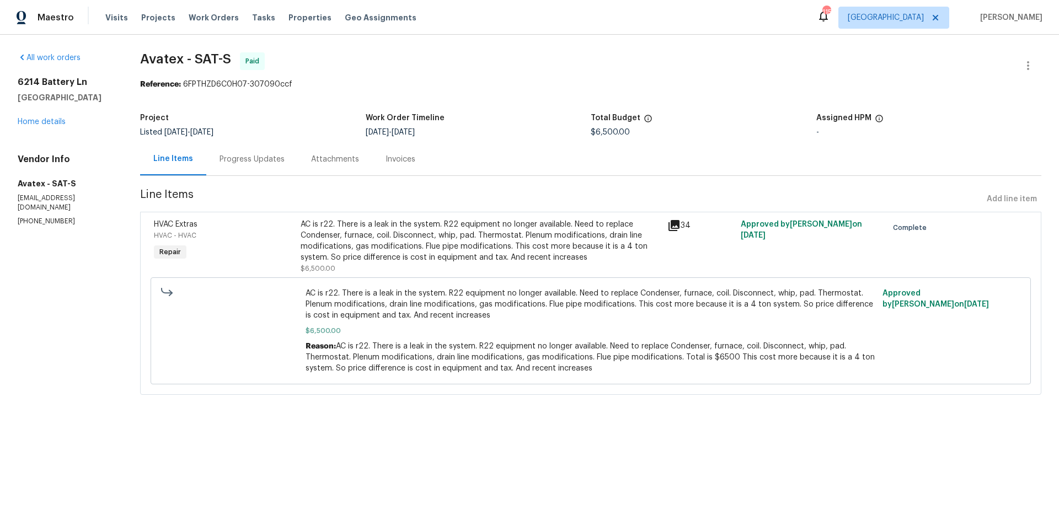
click at [669, 221] on icon at bounding box center [674, 225] width 11 height 11
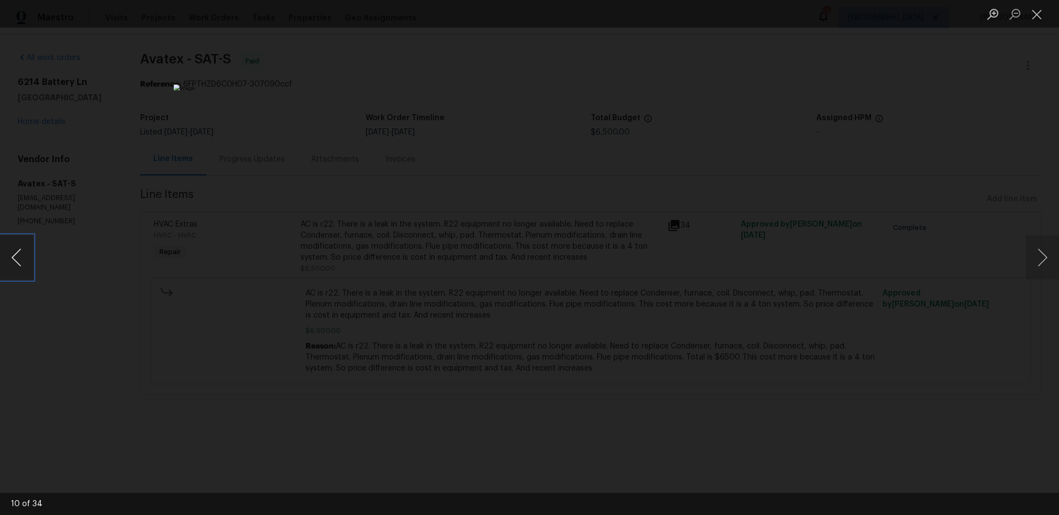
click at [21, 255] on button "Previous image" at bounding box center [16, 258] width 33 height 44
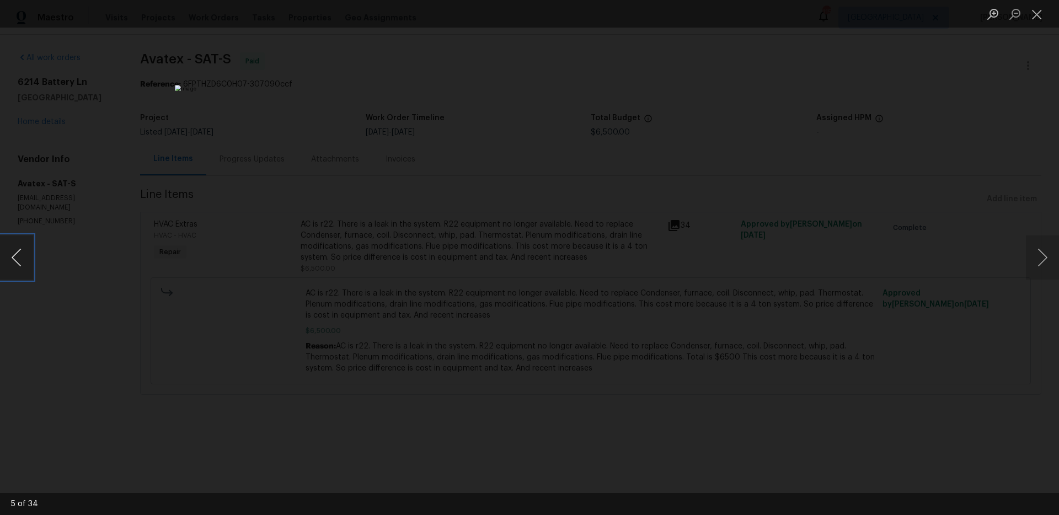
click at [21, 255] on button "Previous image" at bounding box center [16, 258] width 33 height 44
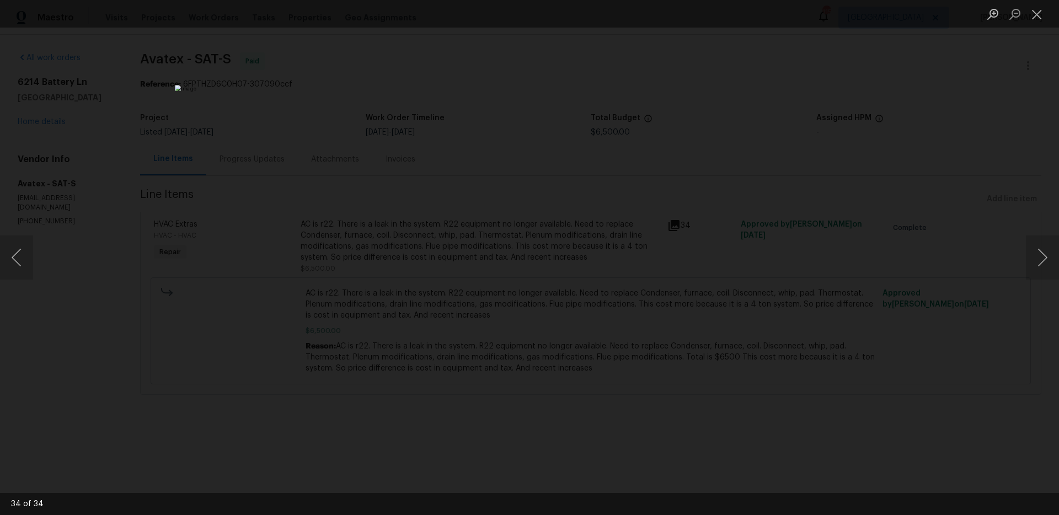
click at [872, 81] on div "Lightbox" at bounding box center [529, 257] width 1059 height 515
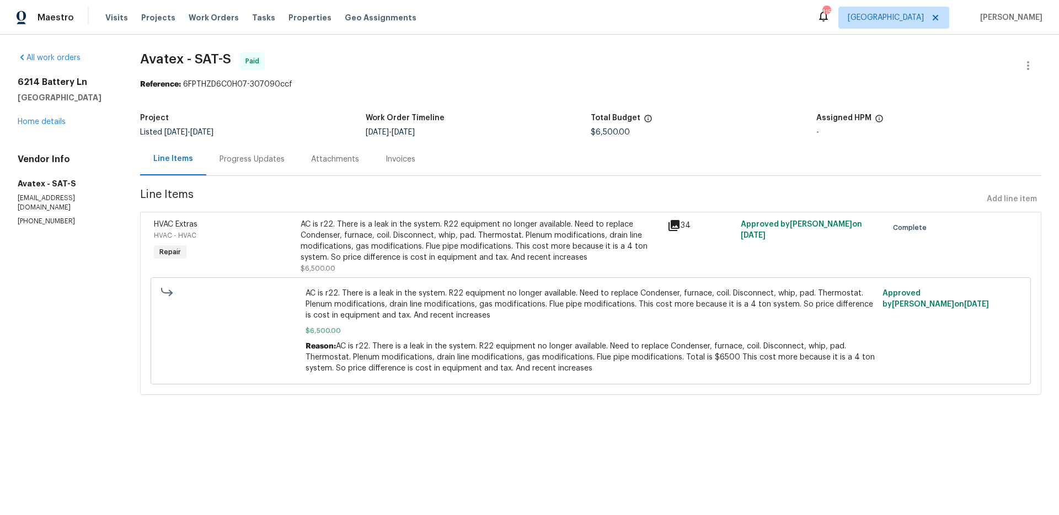
click at [391, 224] on div "AC is r22. There is a leak in the system. R22 equipment no longer available. Ne…" at bounding box center [481, 241] width 360 height 44
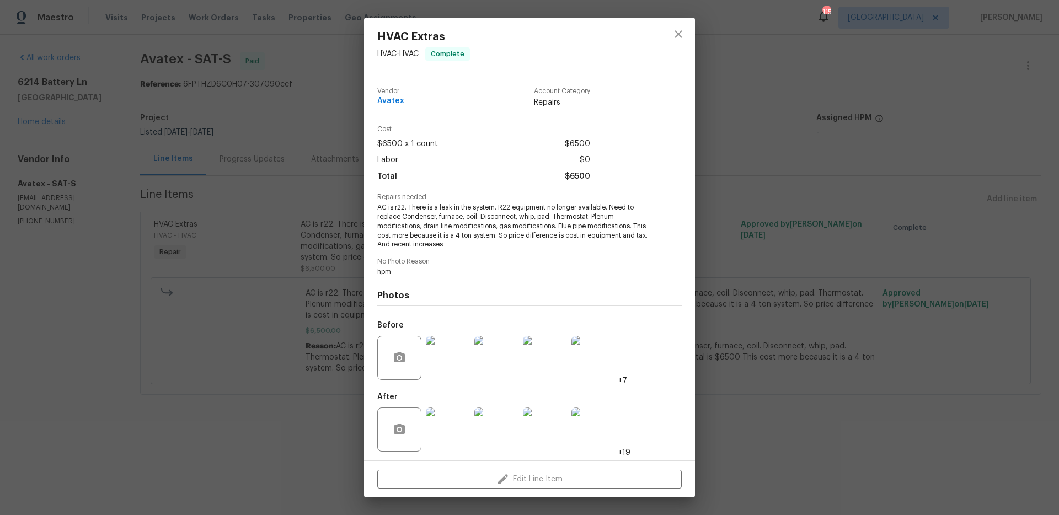
scroll to position [2, 0]
click at [595, 357] on img at bounding box center [594, 356] width 44 height 44
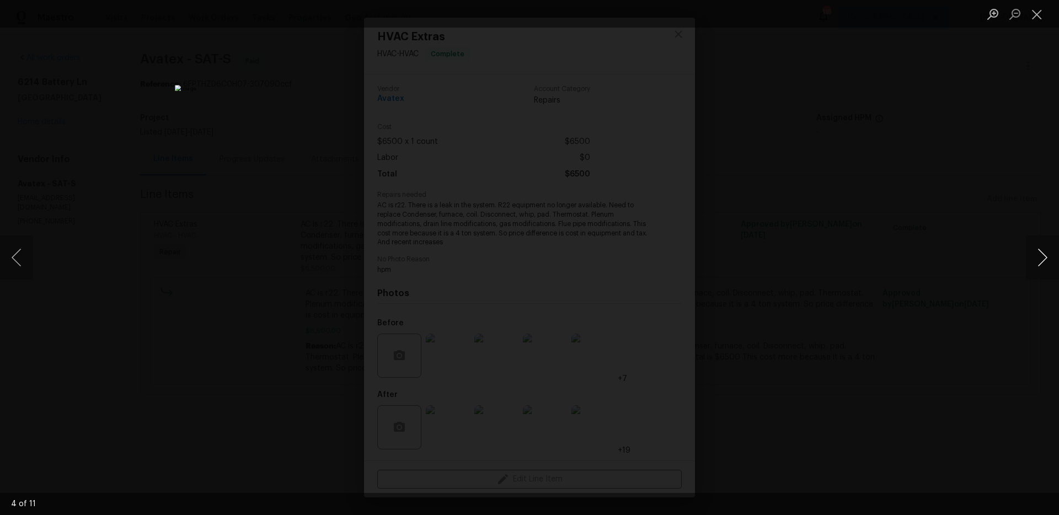
click at [1051, 250] on button "Next image" at bounding box center [1042, 258] width 33 height 44
click at [1034, 264] on button "Next image" at bounding box center [1042, 258] width 33 height 44
click at [1034, 263] on button "Next image" at bounding box center [1042, 258] width 33 height 44
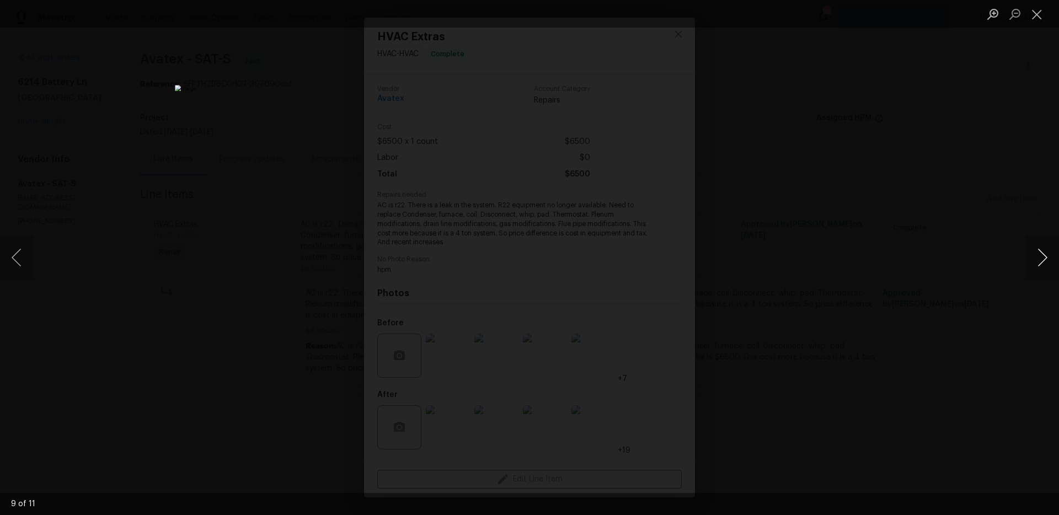
click at [1034, 263] on button "Next image" at bounding box center [1042, 258] width 33 height 44
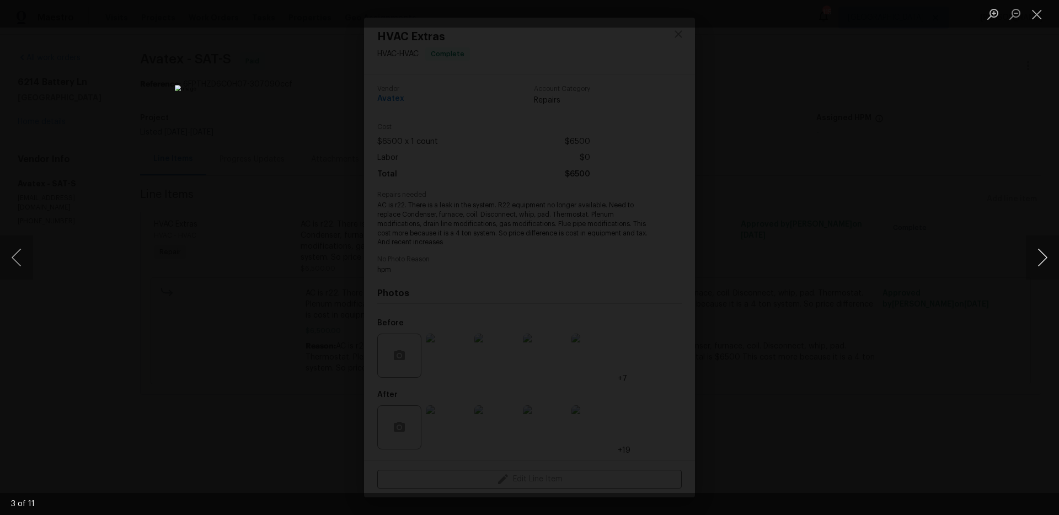
click at [1034, 263] on button "Next image" at bounding box center [1042, 258] width 33 height 44
click at [882, 241] on div "Lightbox" at bounding box center [529, 257] width 1059 height 515
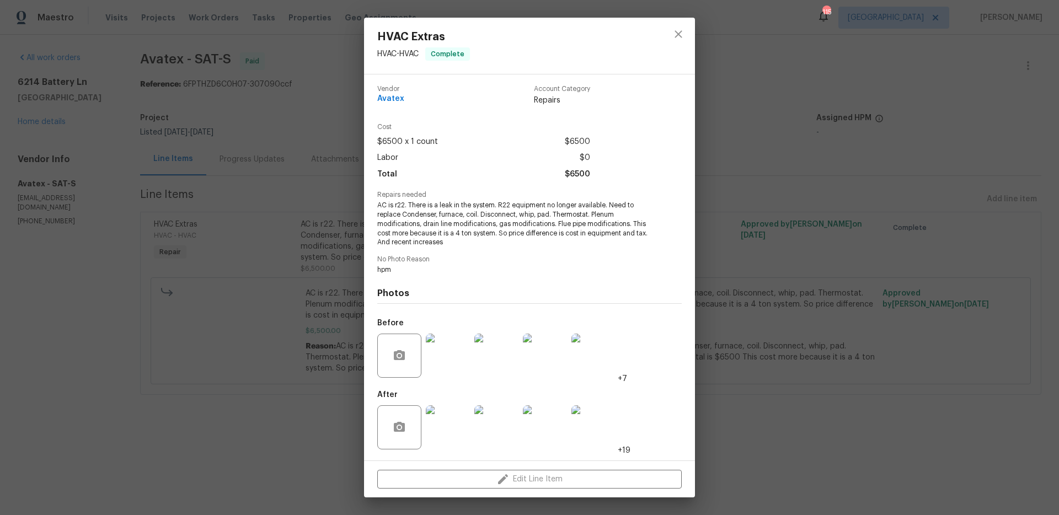
click at [450, 428] on img at bounding box center [448, 428] width 44 height 44
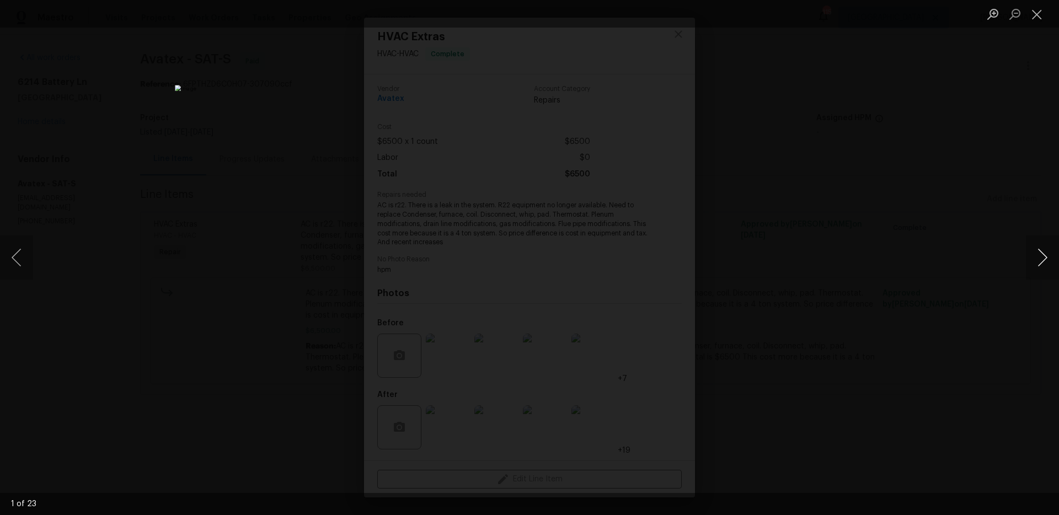
click at [1039, 262] on button "Next image" at bounding box center [1042, 258] width 33 height 44
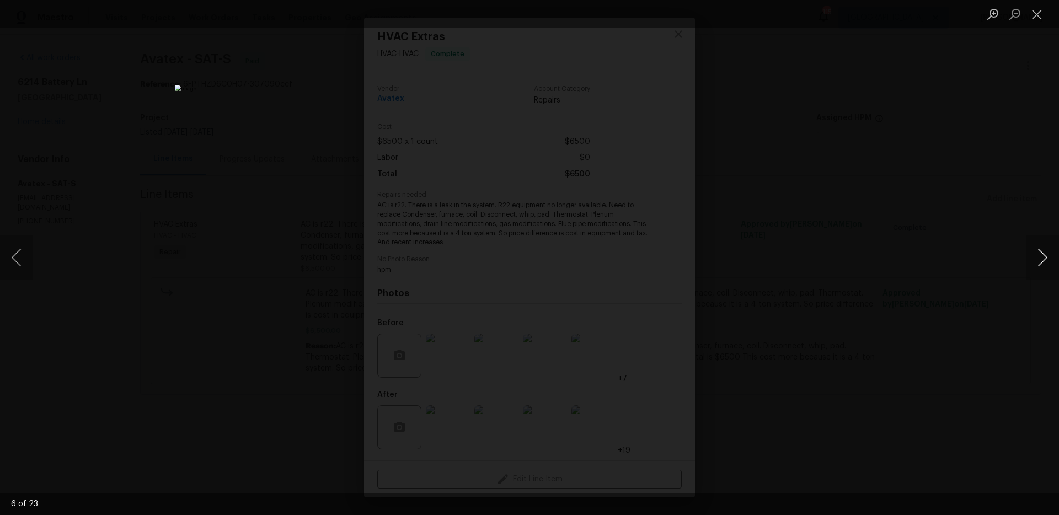
click at [1039, 262] on button "Next image" at bounding box center [1042, 258] width 33 height 44
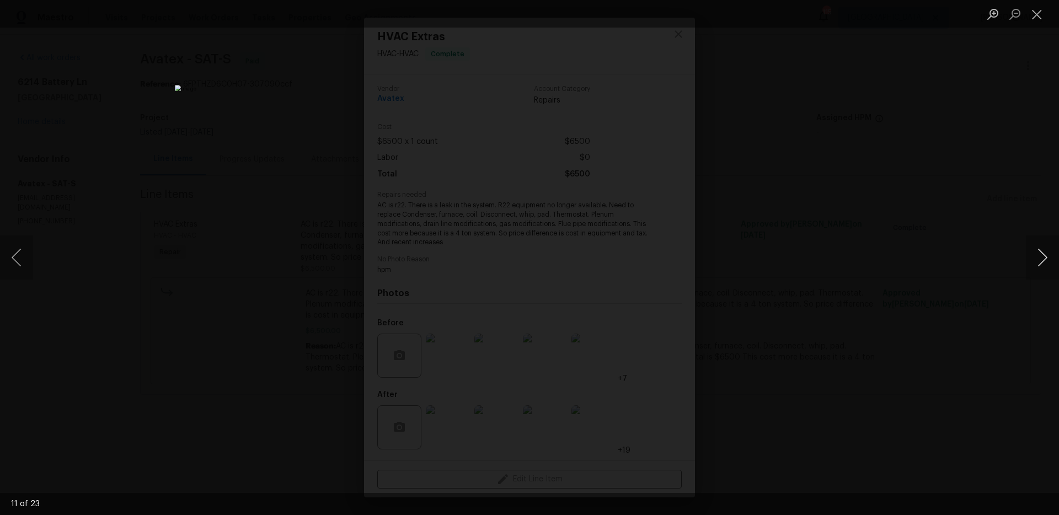
click at [1039, 262] on button "Next image" at bounding box center [1042, 258] width 33 height 44
click at [892, 200] on div "Lightbox" at bounding box center [529, 257] width 1059 height 515
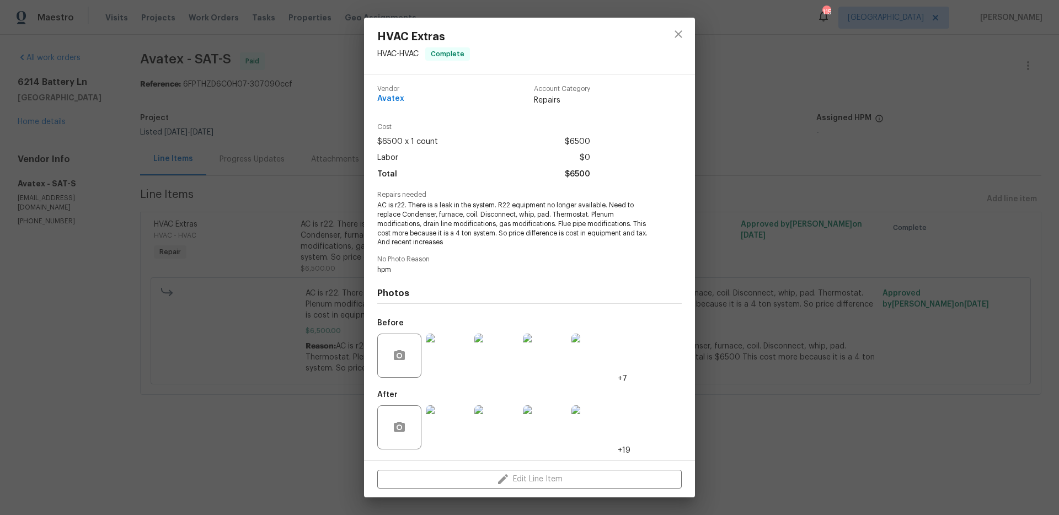
click at [607, 190] on div "Cost $6500 x 1 count $6500 Labor $0 Total $6500" at bounding box center [529, 158] width 305 height 68
drag, startPoint x: 424, startPoint y: 202, endPoint x: 584, endPoint y: 216, distance: 160.0
click at [584, 216] on span "AC is r22. There is a leak in the system. R22 equipment no longer available. Ne…" at bounding box center [514, 224] width 274 height 46
drag, startPoint x: 577, startPoint y: 223, endPoint x: 562, endPoint y: 236, distance: 18.8
click at [577, 223] on span "AC is r22. There is a leak in the system. R22 equipment no longer available. Ne…" at bounding box center [514, 224] width 274 height 46
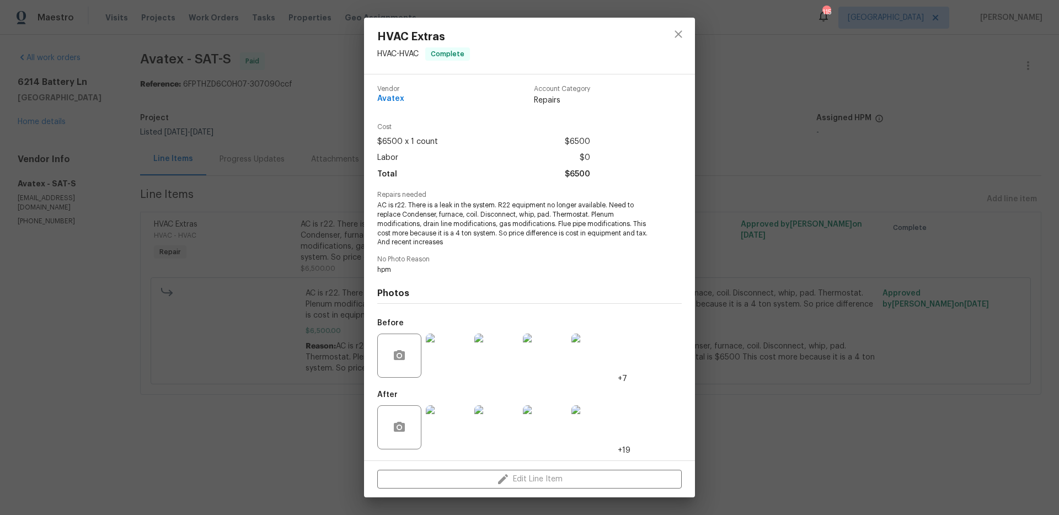
drag, startPoint x: 557, startPoint y: 200, endPoint x: 686, endPoint y: 208, distance: 129.3
click at [686, 208] on div "Vendor Avatex Account Category Repairs Cost $6500 x 1 count $6500 Labor $0 Tota…" at bounding box center [529, 267] width 331 height 386
click at [359, 275] on div "HVAC Extras HVAC - HVAC Complete Vendor Avatex Account Category Repairs Cost $6…" at bounding box center [529, 257] width 1059 height 515
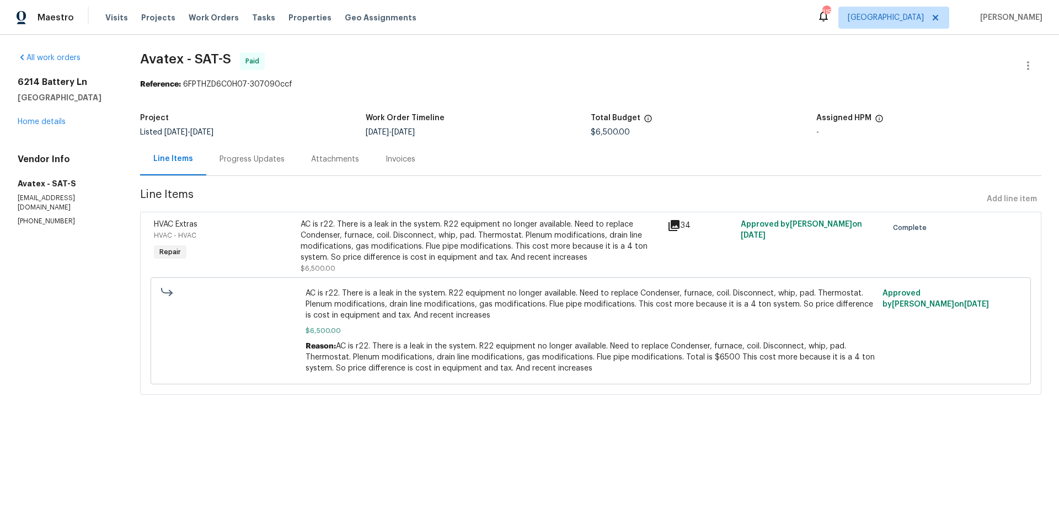
click at [673, 224] on icon at bounding box center [674, 225] width 11 height 11
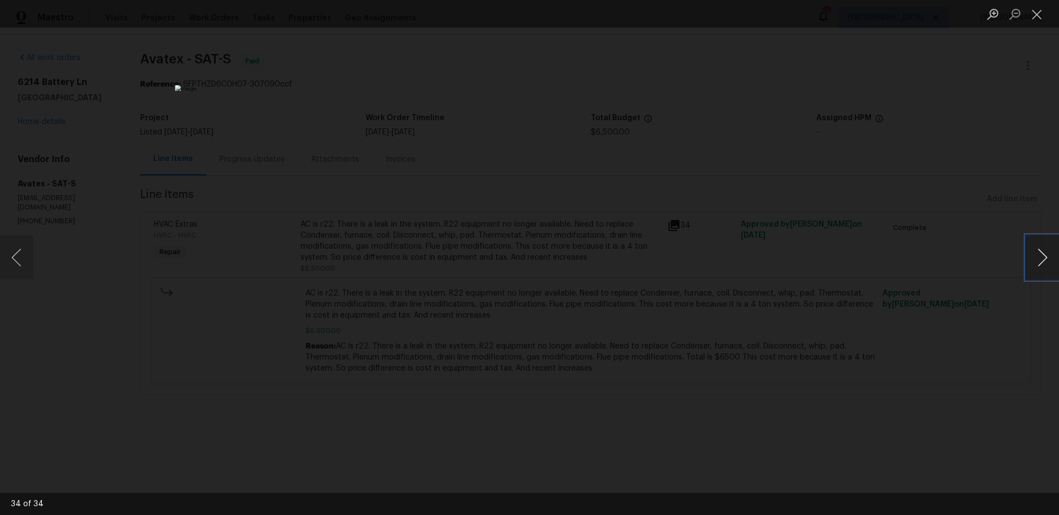
click at [1044, 263] on button "Next image" at bounding box center [1042, 258] width 33 height 44
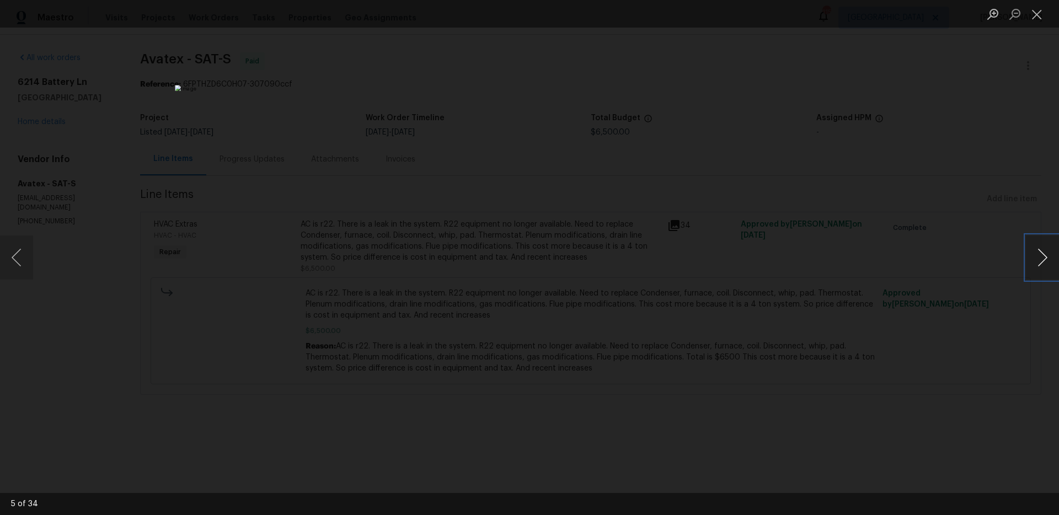
click at [1044, 263] on button "Next image" at bounding box center [1042, 258] width 33 height 44
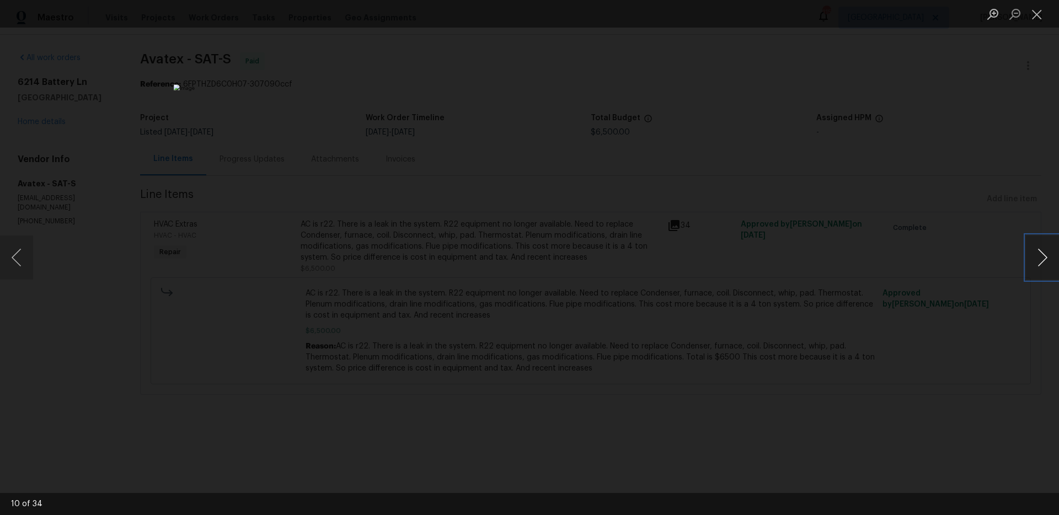
click at [1044, 263] on button "Next image" at bounding box center [1042, 258] width 33 height 44
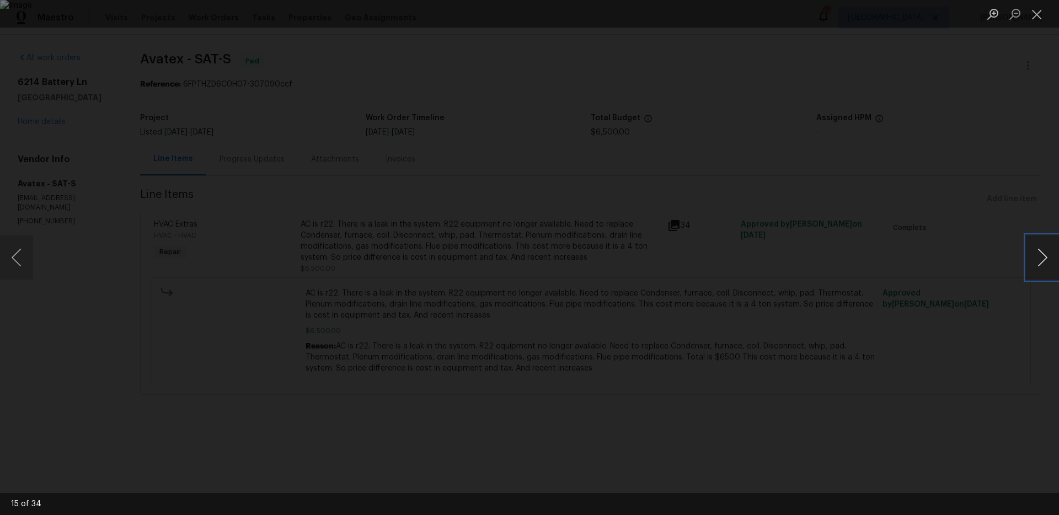
click at [1044, 263] on button "Next image" at bounding box center [1042, 258] width 33 height 44
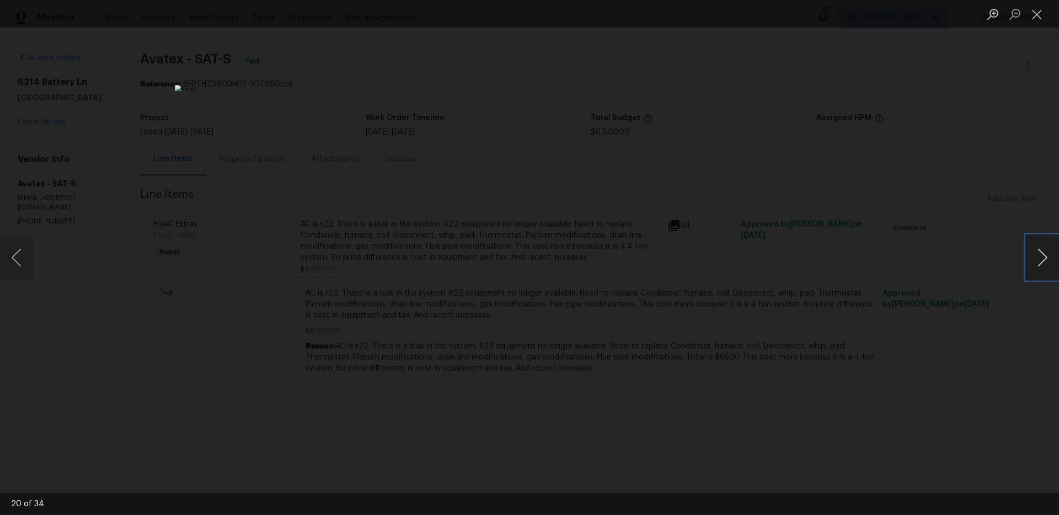
click at [1044, 263] on button "Next image" at bounding box center [1042, 258] width 33 height 44
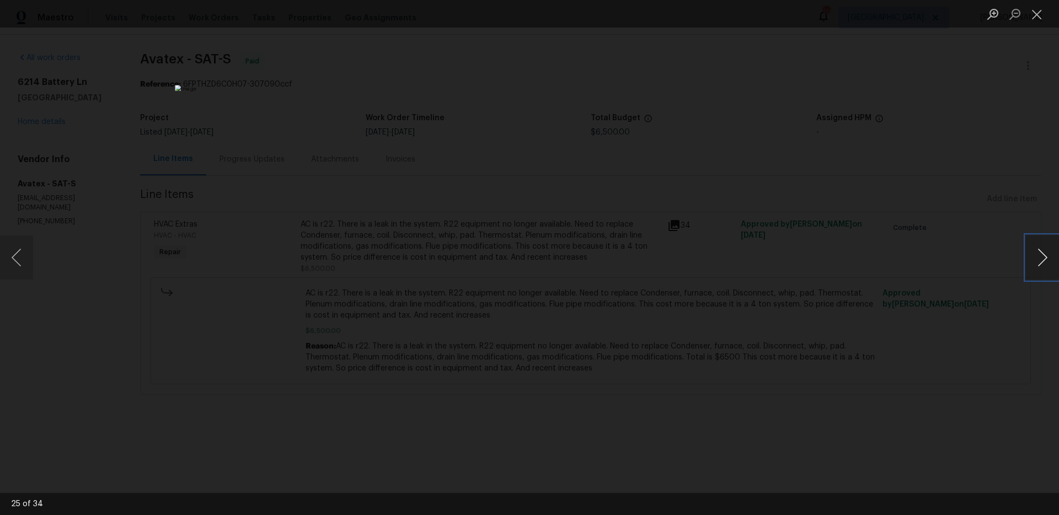
click at [1044, 263] on button "Next image" at bounding box center [1042, 258] width 33 height 44
click at [803, 261] on div "Lightbox" at bounding box center [529, 257] width 1059 height 515
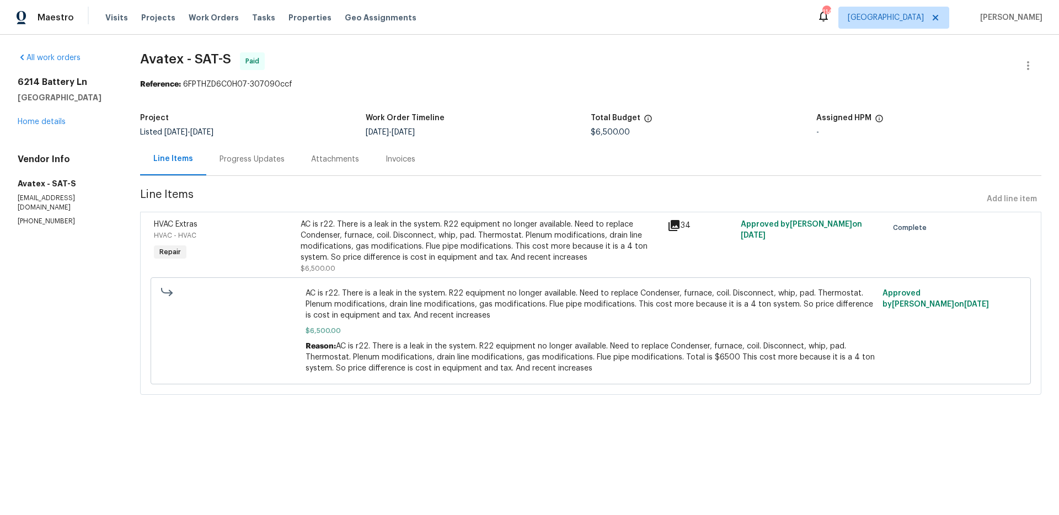
drag, startPoint x: 873, startPoint y: 71, endPoint x: 946, endPoint y: 75, distance: 72.9
click at [874, 71] on span "Avatex - SAT-S Paid" at bounding box center [577, 65] width 875 height 26
click at [545, 83] on div "Reference: 6FPTHZD6C0H07-307090ccf" at bounding box center [591, 84] width 902 height 11
click at [479, 93] on section "Avatex - SAT-S Paid Reference: 6FPTHZD6C0H07-307090ccf Project Listed 4/14/2025…" at bounding box center [591, 230] width 902 height 356
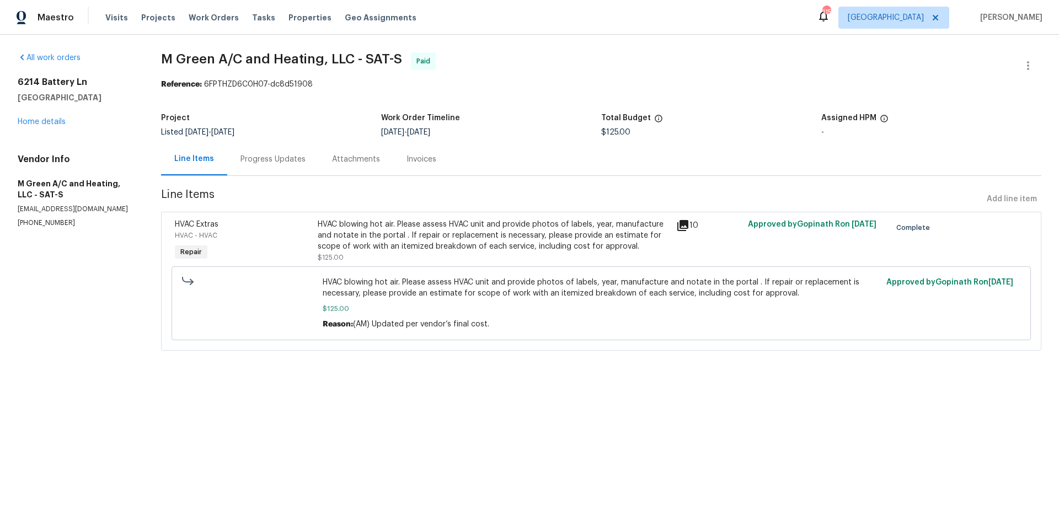
click at [253, 162] on div "Progress Updates" at bounding box center [273, 159] width 65 height 11
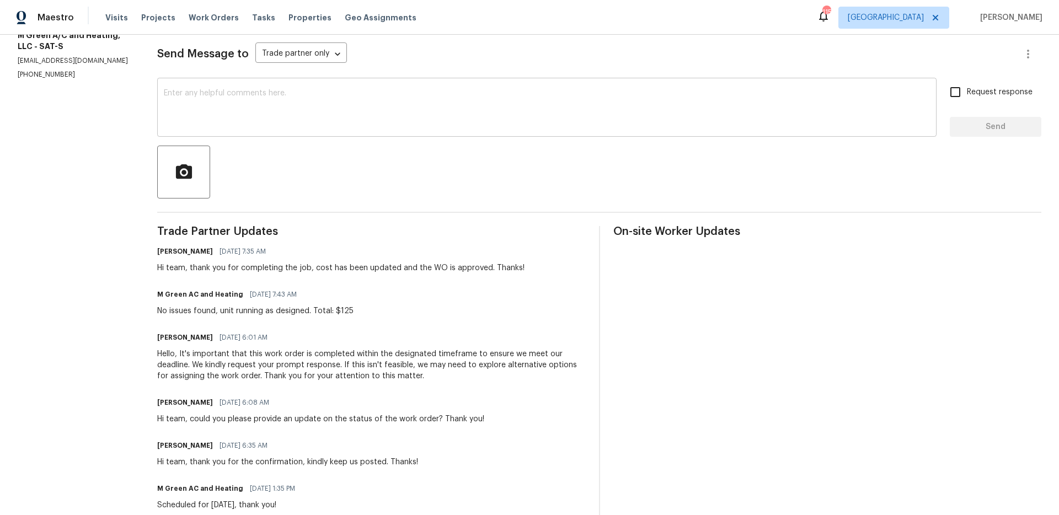
scroll to position [172, 0]
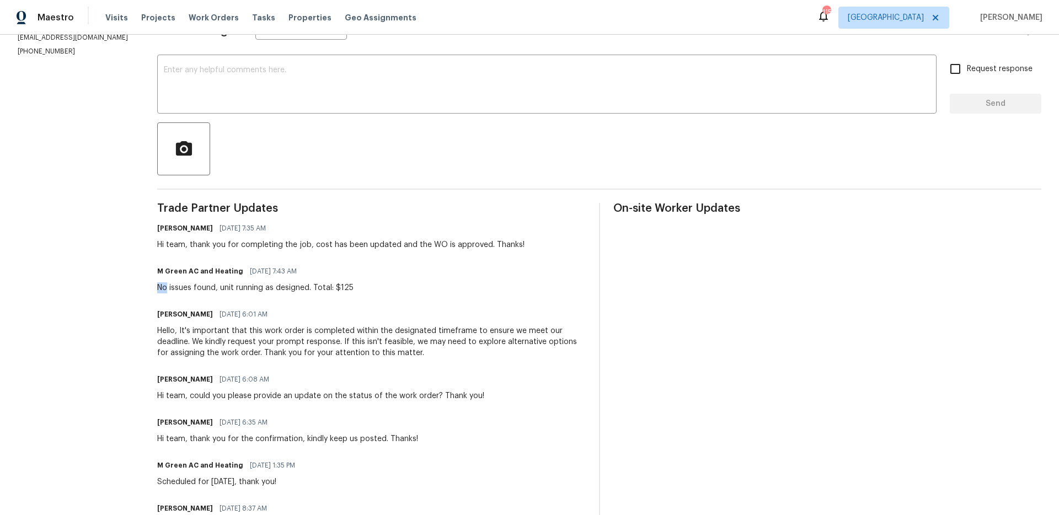
drag, startPoint x: 307, startPoint y: 282, endPoint x: 301, endPoint y: 295, distance: 13.8
click at [309, 287] on div "No issues found, unit running as designed. Total: $125" at bounding box center [255, 287] width 196 height 11
click at [354, 295] on div "Trade Partner Updates [PERSON_NAME] M [DATE] 7:35 AM Hi team, thank you for com…" at bounding box center [371, 384] width 428 height 363
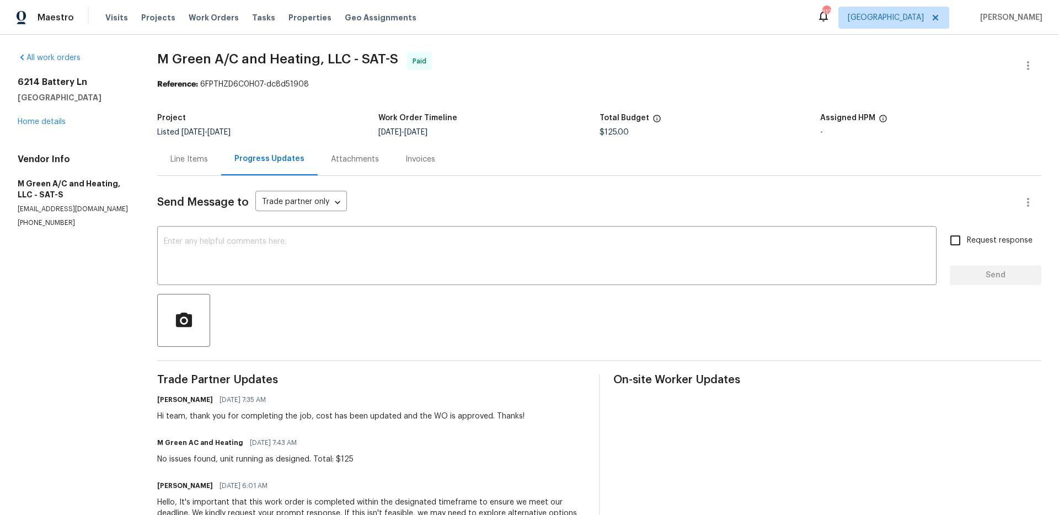
drag, startPoint x: 530, startPoint y: 67, endPoint x: 354, endPoint y: 136, distance: 188.3
click at [530, 67] on span "M Green A/C and Heating, LLC - SAT-S Paid" at bounding box center [586, 65] width 858 height 26
click at [194, 161] on div "Line Items" at bounding box center [189, 159] width 38 height 11
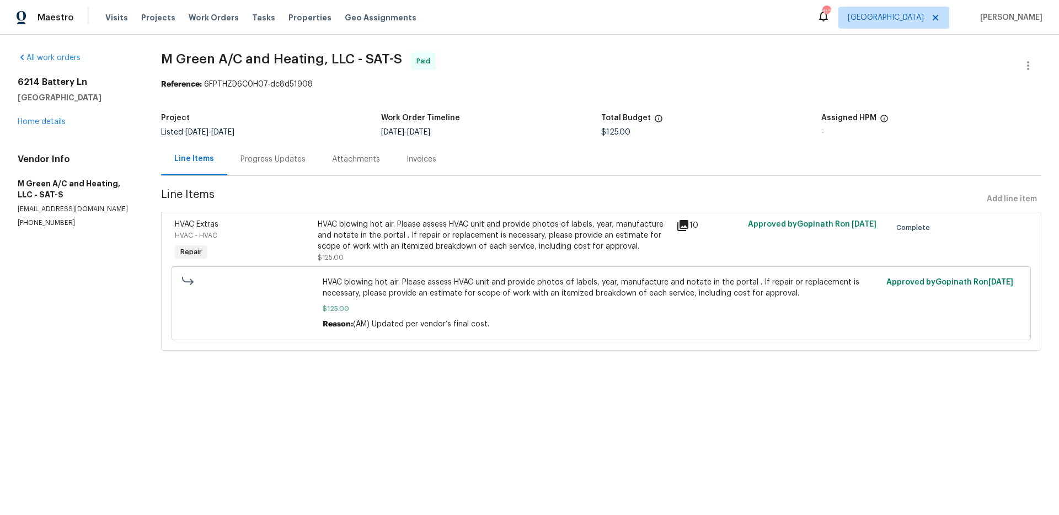
drag, startPoint x: 659, startPoint y: 79, endPoint x: 766, endPoint y: 18, distance: 123.0
click at [662, 80] on section "M Green A/C and Heating, LLC - SAT-S Paid Reference: 6FPTHZD6C0H07-dc8d51908 Pr…" at bounding box center [601, 208] width 881 height 312
